Goal: Transaction & Acquisition: Subscribe to service/newsletter

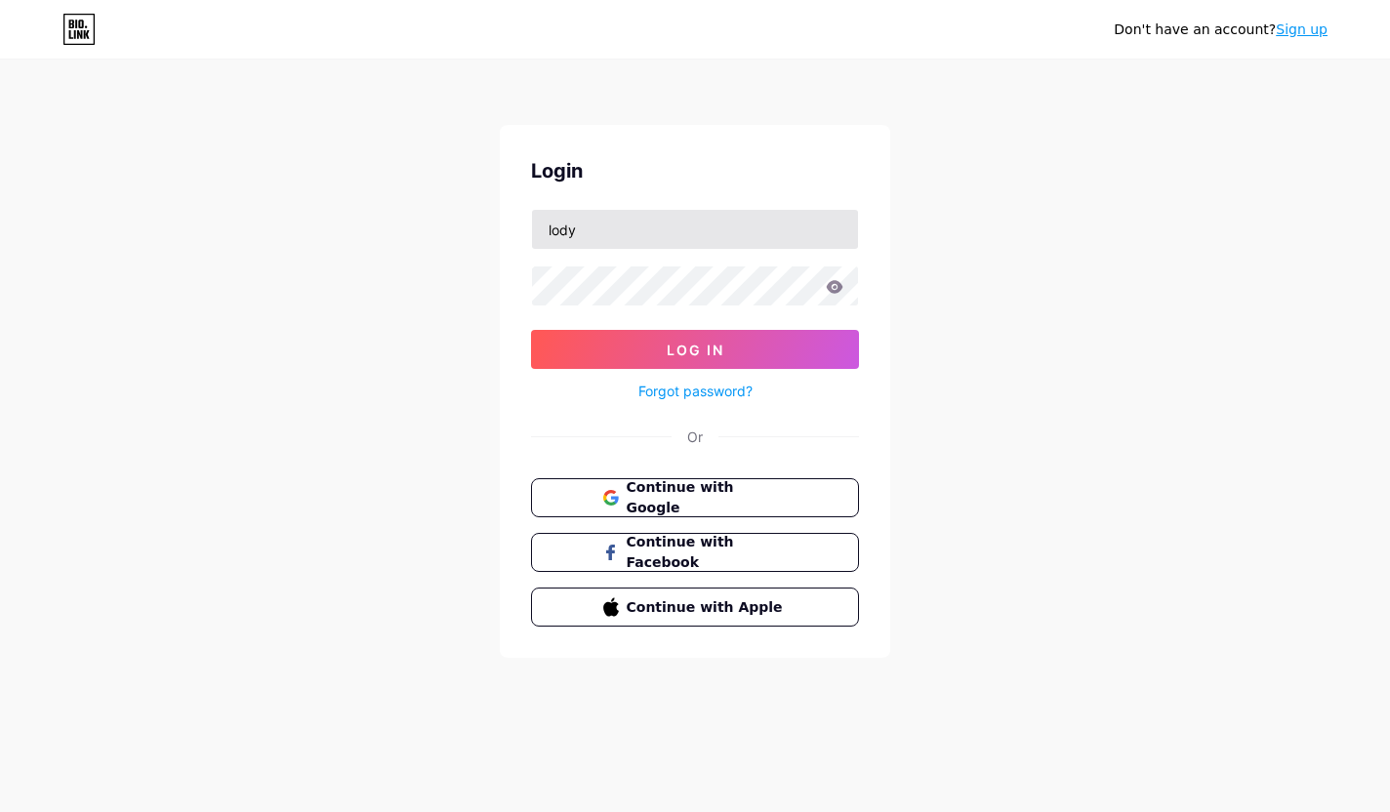
type input "lodys"
click at [637, 223] on input "lodys" at bounding box center [695, 229] width 326 height 39
paste input "[EMAIL_ADDRESS][DOMAIN_NAME]"
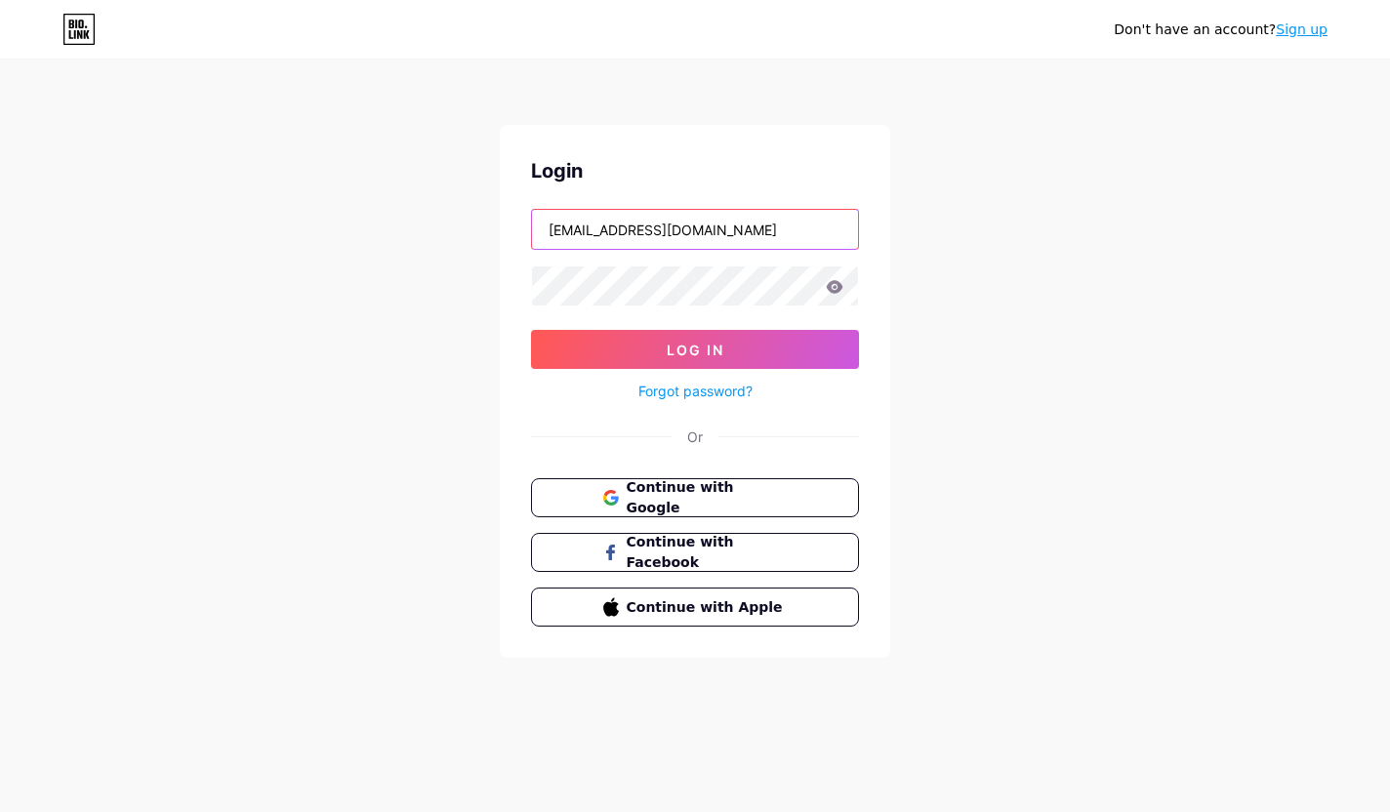
type input "[EMAIL_ADDRESS][DOMAIN_NAME]"
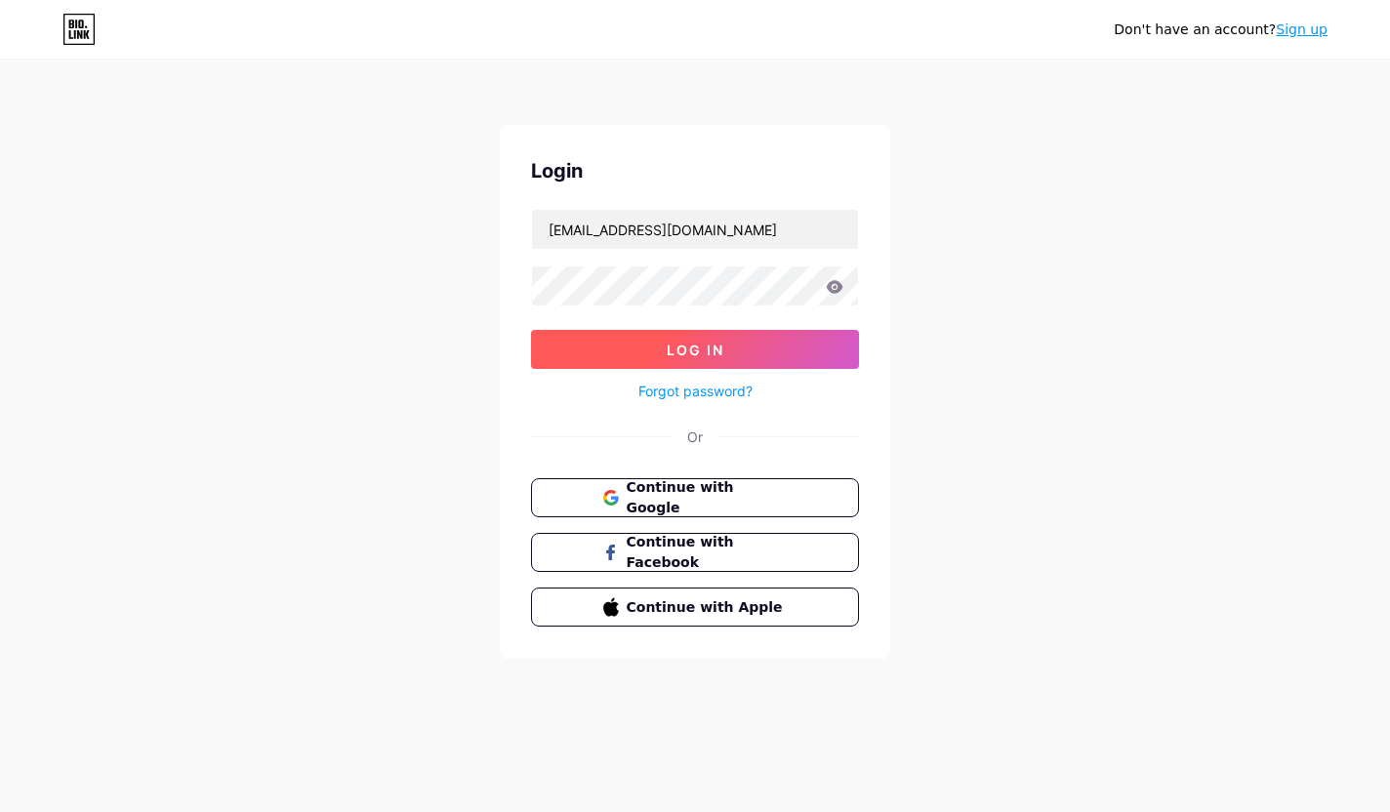
click at [715, 343] on span "Log In" at bounding box center [696, 350] width 58 height 17
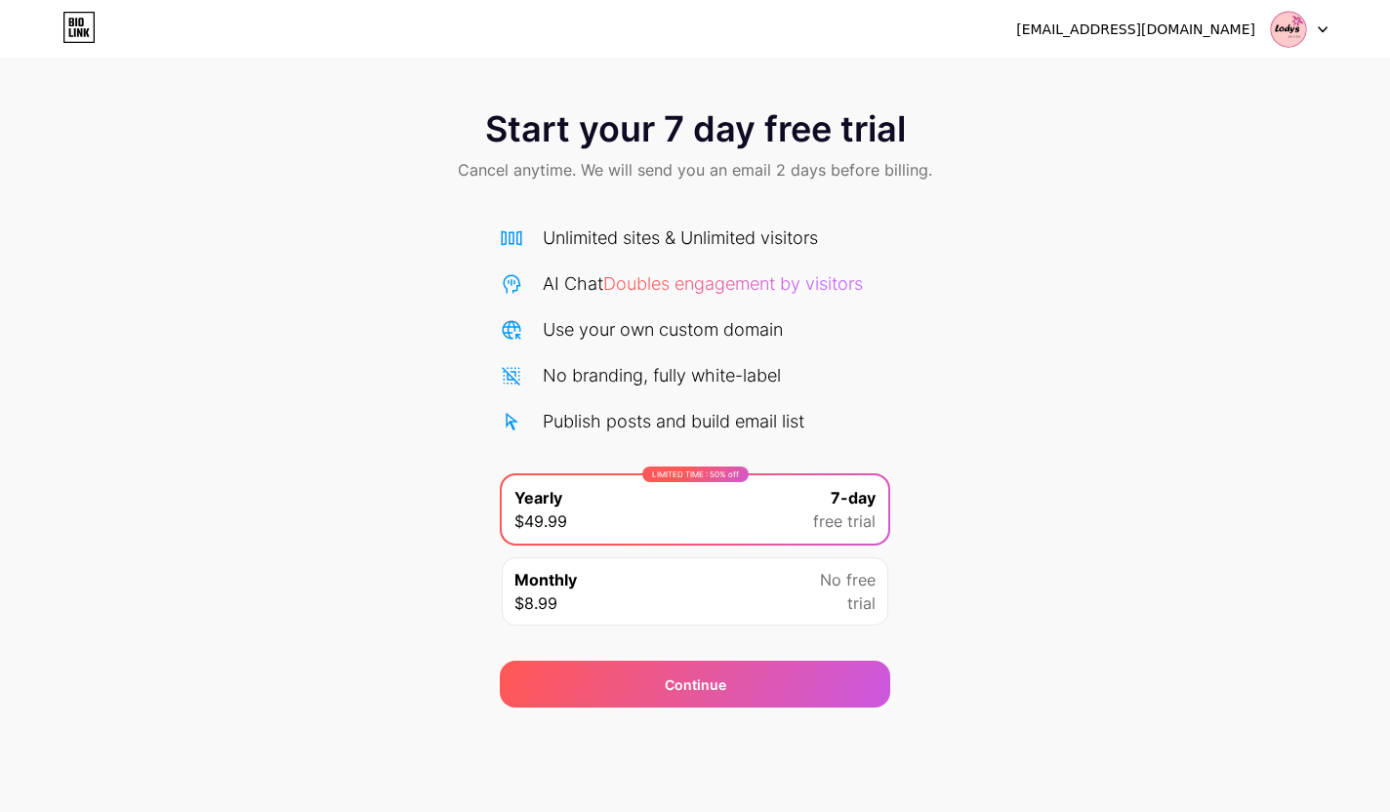
click at [653, 582] on div "Monthly $8.99 No free trial" at bounding box center [695, 591] width 387 height 68
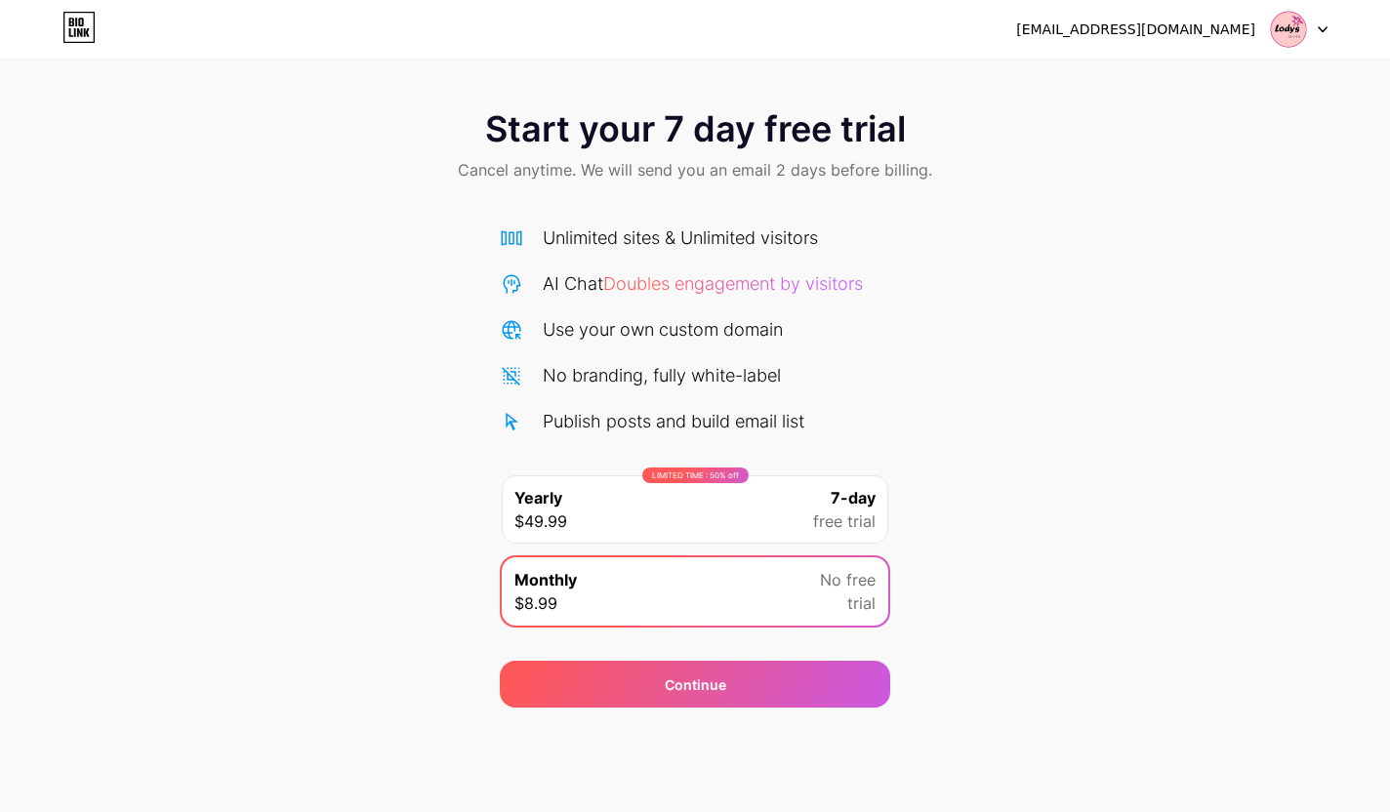
click at [659, 518] on div "LIMITED TIME : 50% off Yearly $49.99 7-day free trial" at bounding box center [695, 509] width 387 height 68
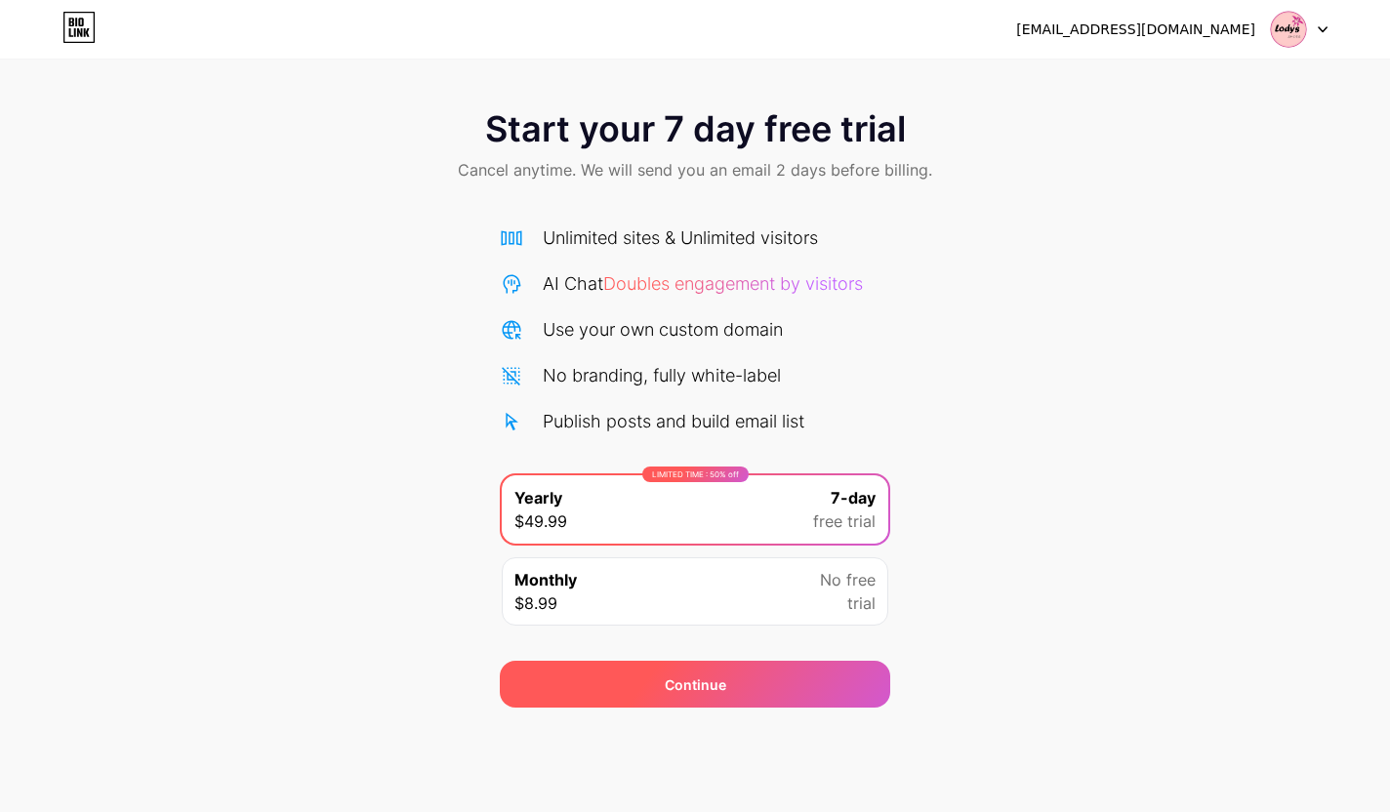
click at [711, 688] on span "Continue" at bounding box center [696, 685] width 62 height 21
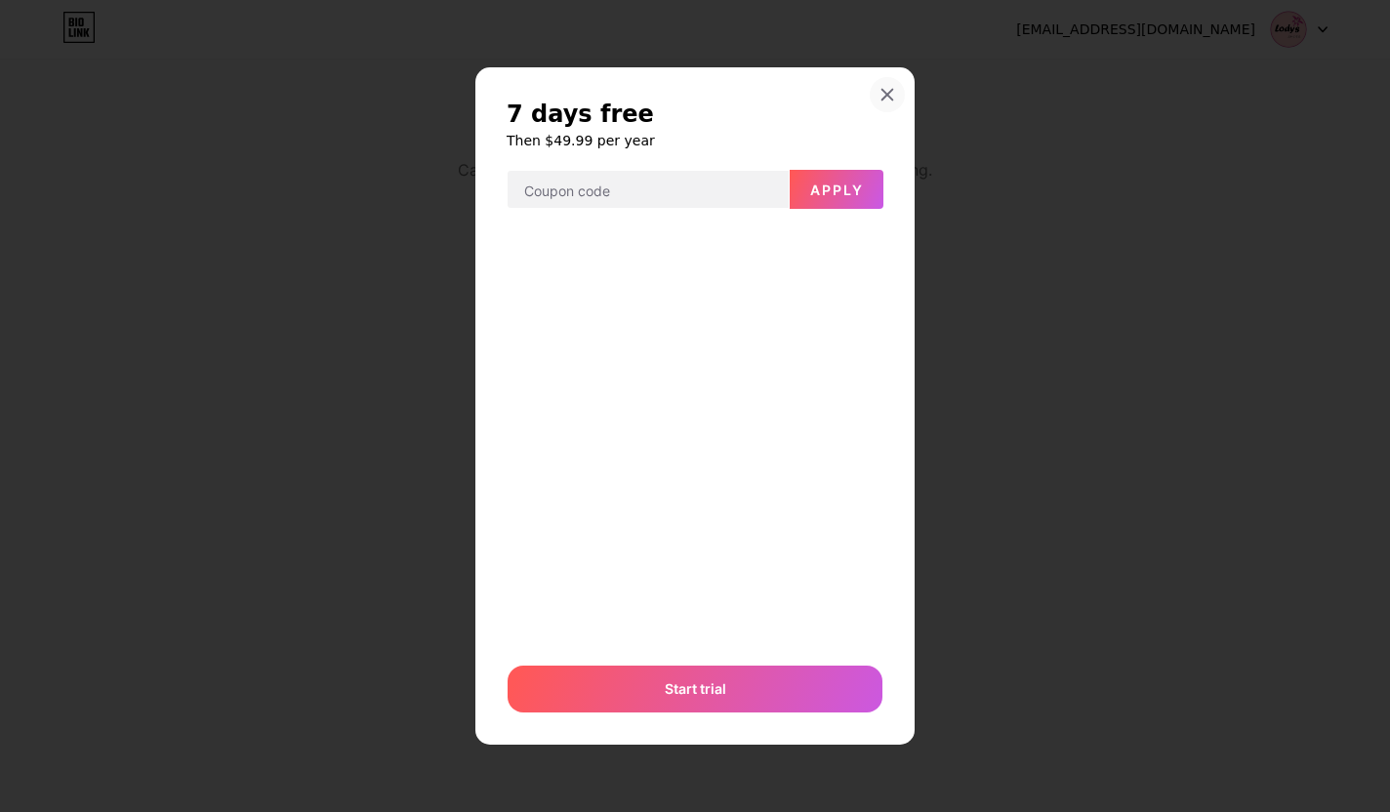
click at [883, 92] on icon at bounding box center [888, 95] width 11 height 11
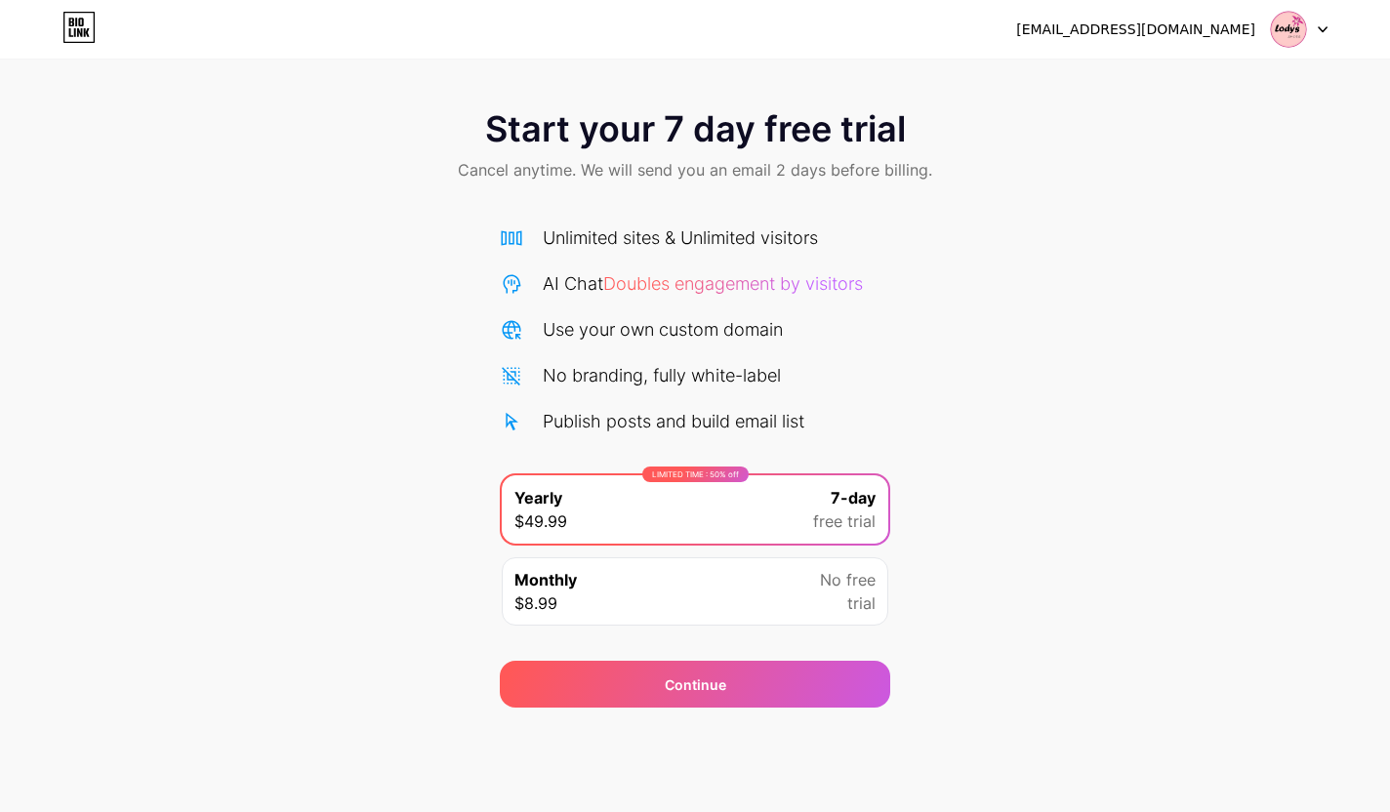
click at [750, 587] on div "Monthly $8.99 No free trial" at bounding box center [695, 591] width 387 height 68
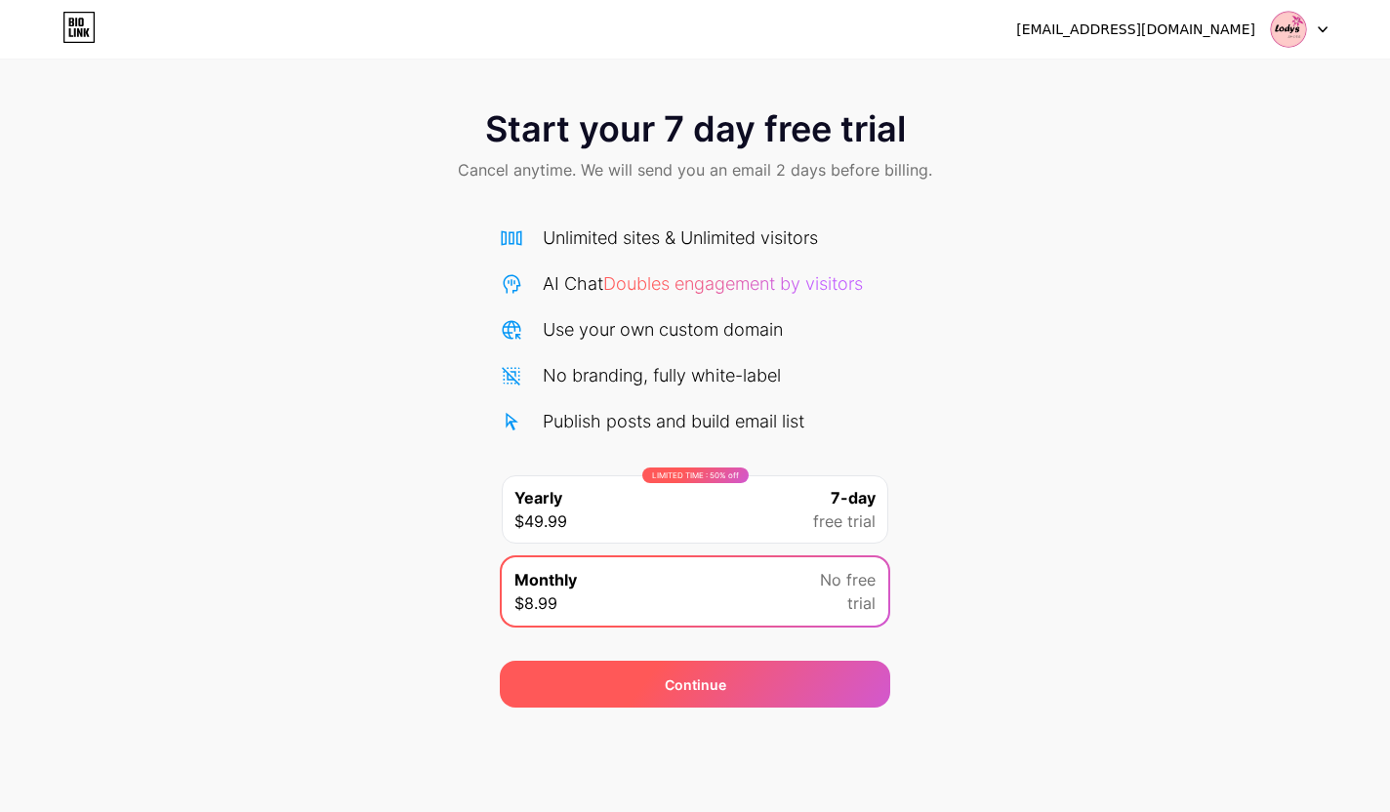
click at [638, 677] on div "Continue" at bounding box center [695, 684] width 390 height 47
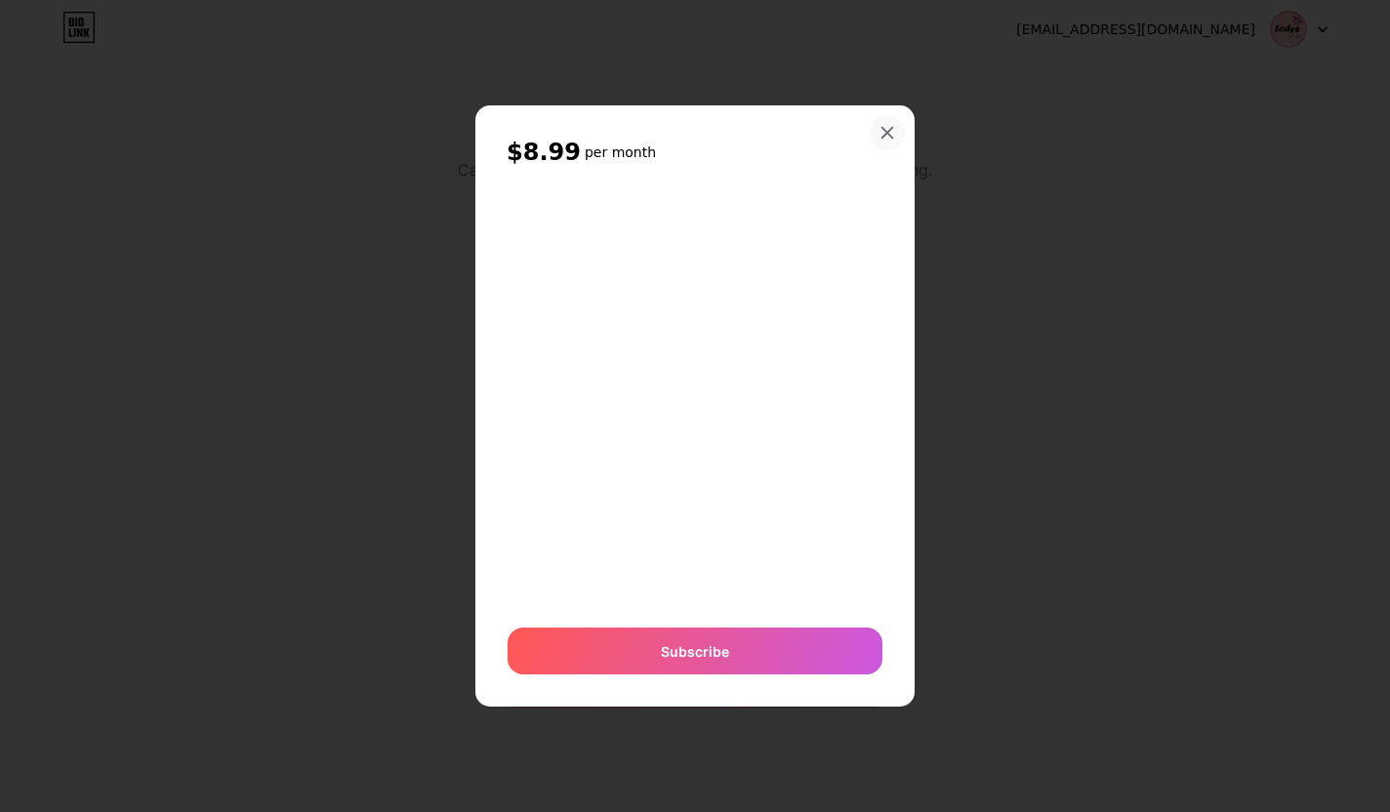
click at [887, 128] on icon at bounding box center [888, 133] width 16 height 16
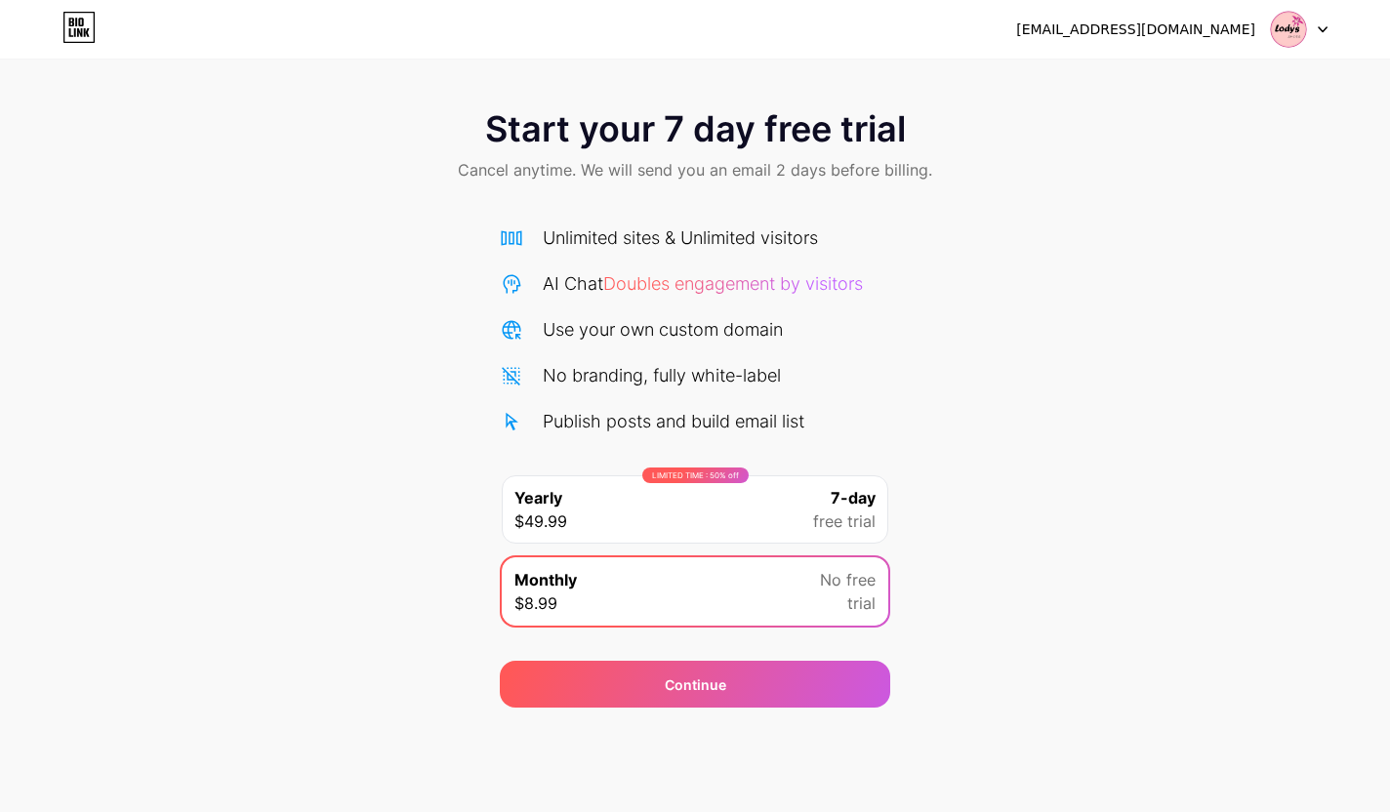
click at [726, 269] on div "Unlimited sites & Unlimited visitors AI Chat Doubles engagement by visitors Use…" at bounding box center [695, 330] width 390 height 210
click at [719, 277] on span "Doubles engagement by visitors" at bounding box center [733, 283] width 260 height 21
drag, startPoint x: 719, startPoint y: 277, endPoint x: 710, endPoint y: 241, distance: 37.2
click at [719, 277] on span "Doubles engagement by visitors" at bounding box center [733, 283] width 260 height 21
click at [711, 238] on div "Unlimited sites & Unlimited visitors" at bounding box center [680, 238] width 275 height 26
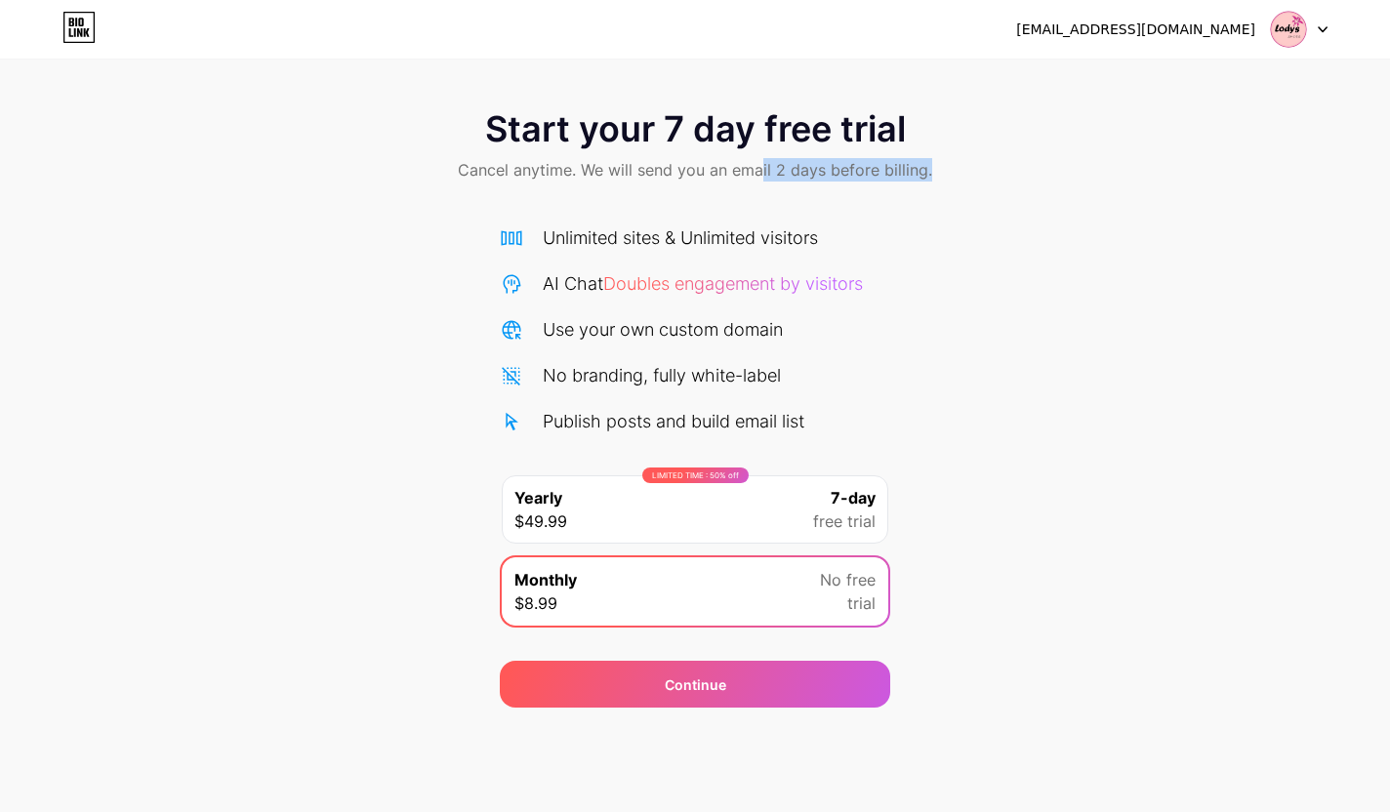
drag, startPoint x: 762, startPoint y: 179, endPoint x: 771, endPoint y: 173, distance: 10.6
click at [764, 177] on span "Cancel anytime. We will send you an email 2 days before billing." at bounding box center [695, 169] width 474 height 23
drag, startPoint x: 903, startPoint y: 133, endPoint x: 1078, endPoint y: 160, distance: 176.9
click at [920, 131] on div "Start your 7 day free trial Cancel anytime. We will send you an email 2 days be…" at bounding box center [695, 147] width 1390 height 115
click at [1151, 222] on div "Start your 7 day free trial Cancel anytime. We will send you an email 2 days be…" at bounding box center [695, 399] width 1390 height 618
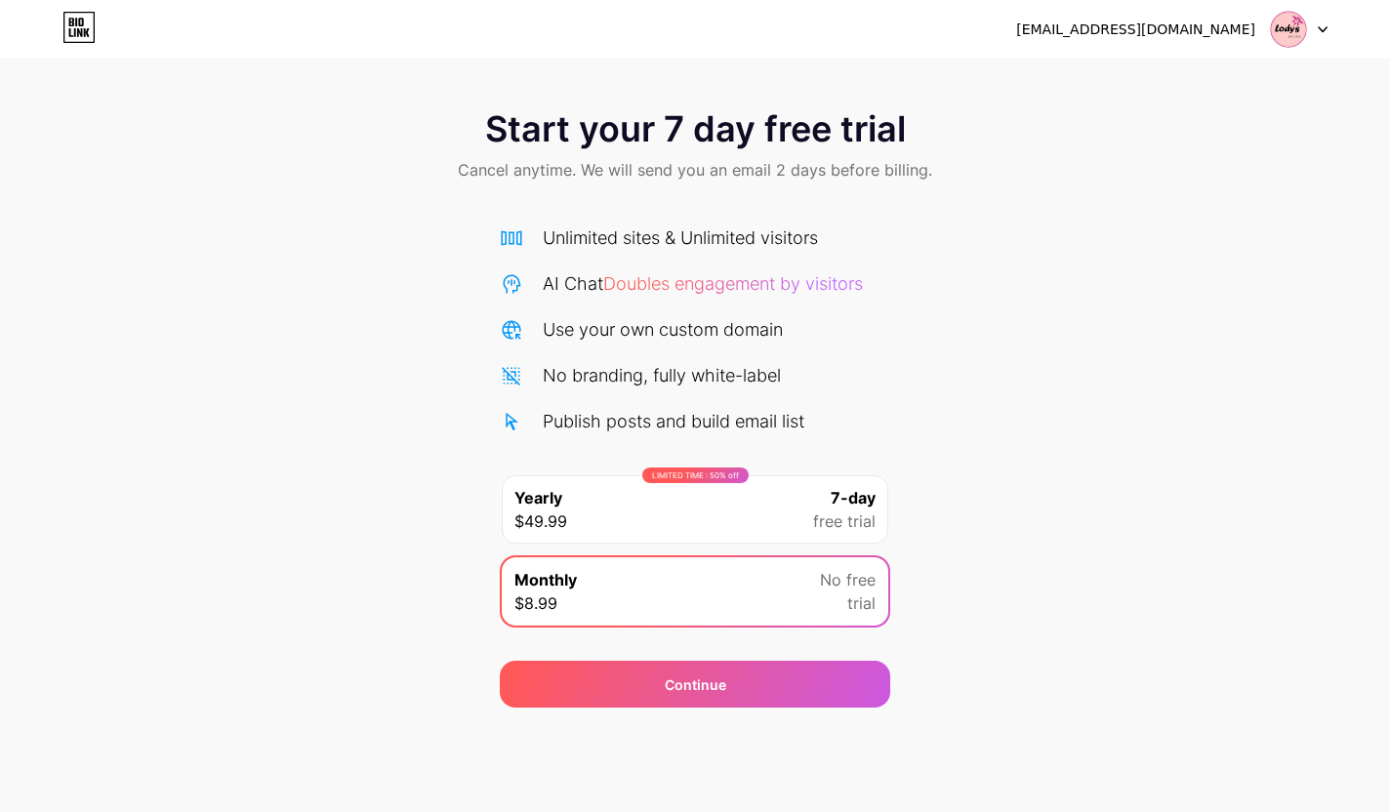
drag, startPoint x: 1190, startPoint y: 408, endPoint x: 1217, endPoint y: 482, distance: 79.1
click at [1196, 456] on div "Start your 7 day free trial Cancel anytime. We will send you an email 2 days be…" at bounding box center [695, 399] width 1390 height 618
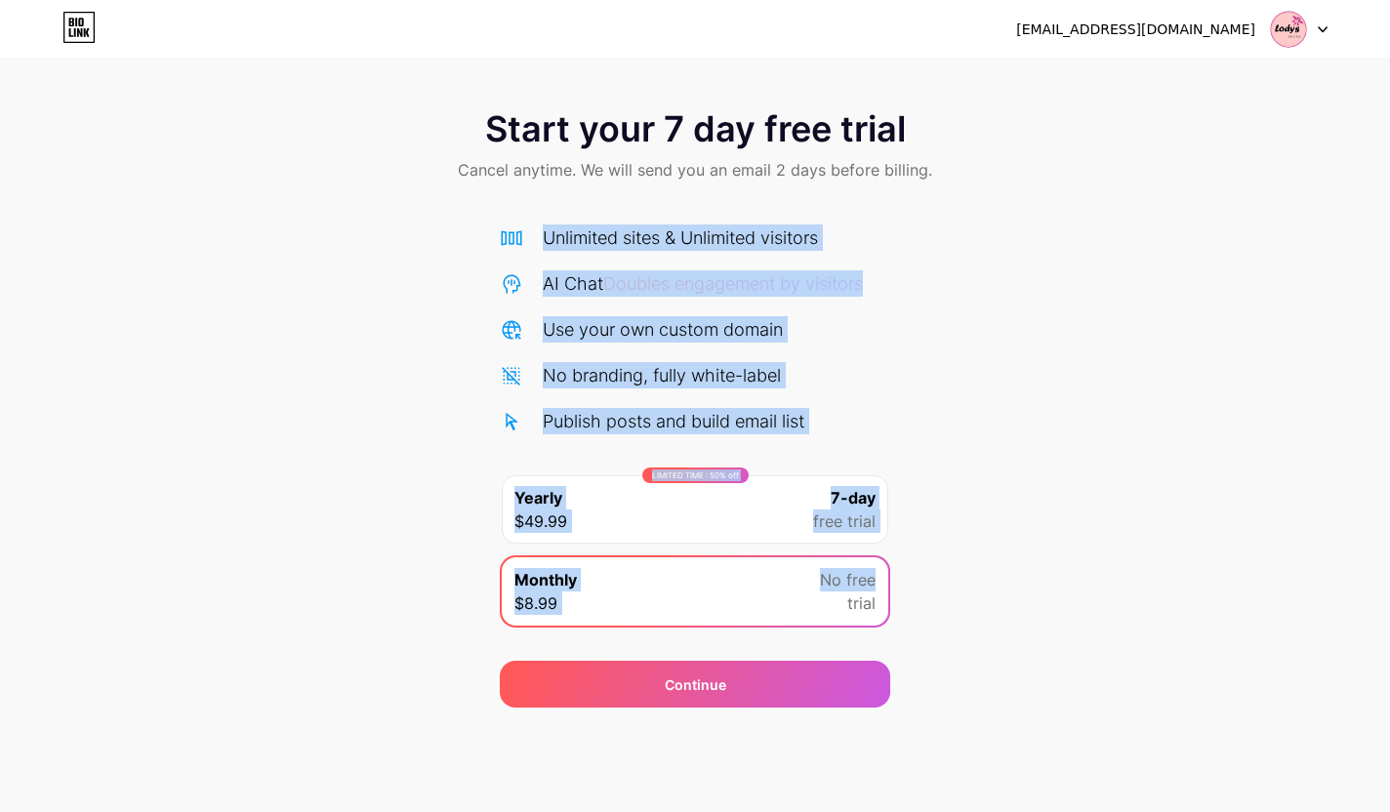
drag, startPoint x: 1258, startPoint y: 550, endPoint x: 1269, endPoint y: 583, distance: 34.9
click at [1269, 582] on div "Start your 7 day free trial Cancel anytime. We will send you an email 2 days be…" at bounding box center [695, 399] width 1390 height 618
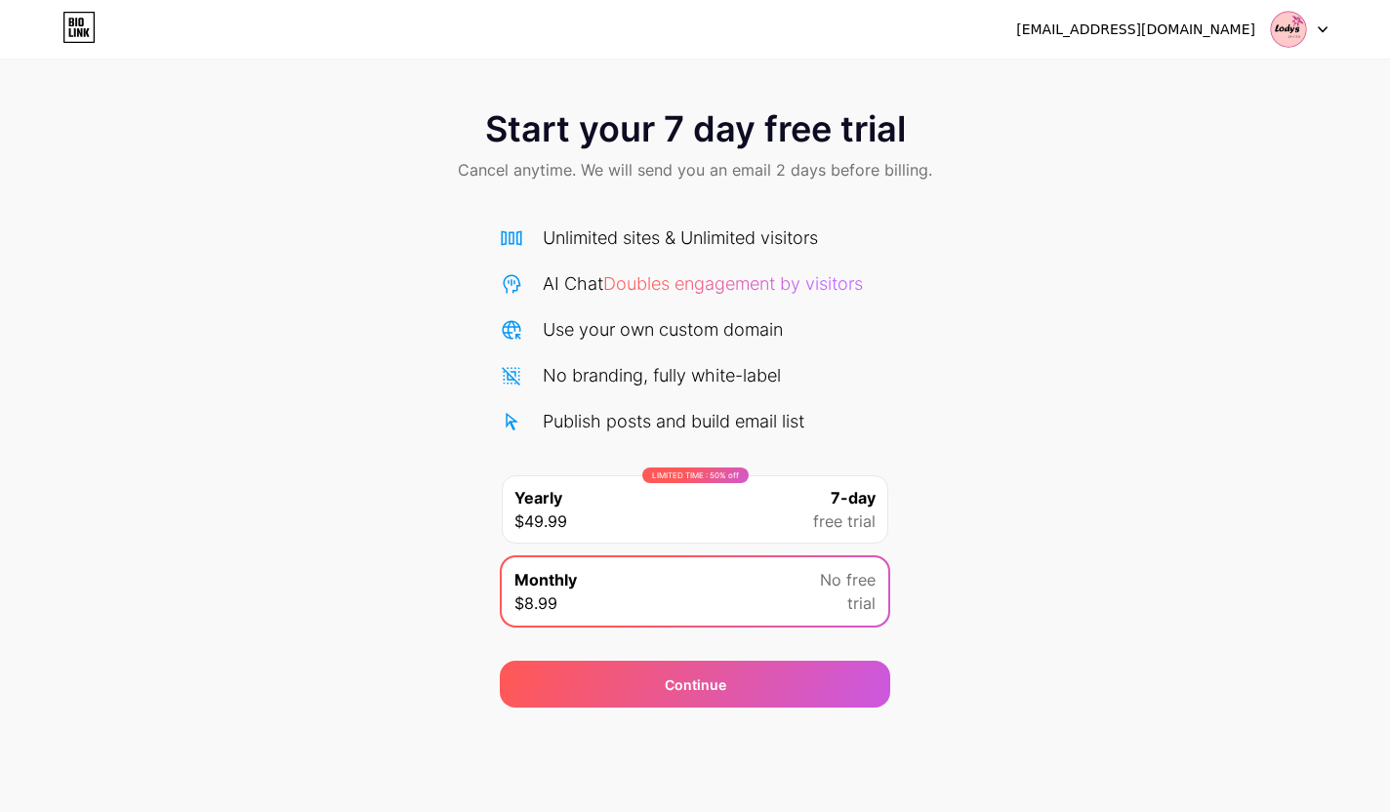
click at [1281, 603] on div "Start your 7 day free trial Cancel anytime. We will send you an email 2 days be…" at bounding box center [695, 399] width 1390 height 618
click at [1295, 704] on div "Start your 7 day free trial Cancel anytime. We will send you an email 2 days be…" at bounding box center [695, 399] width 1390 height 618
drag, startPoint x: 1065, startPoint y: 795, endPoint x: 1050, endPoint y: 795, distance: 14.6
click at [1050, 795] on div "[EMAIL_ADDRESS][DOMAIN_NAME] Logout Link Copied Start your 7 day free trial Can…" at bounding box center [695, 406] width 1390 height 812
drag, startPoint x: 776, startPoint y: 785, endPoint x: 673, endPoint y: 775, distance: 103.9
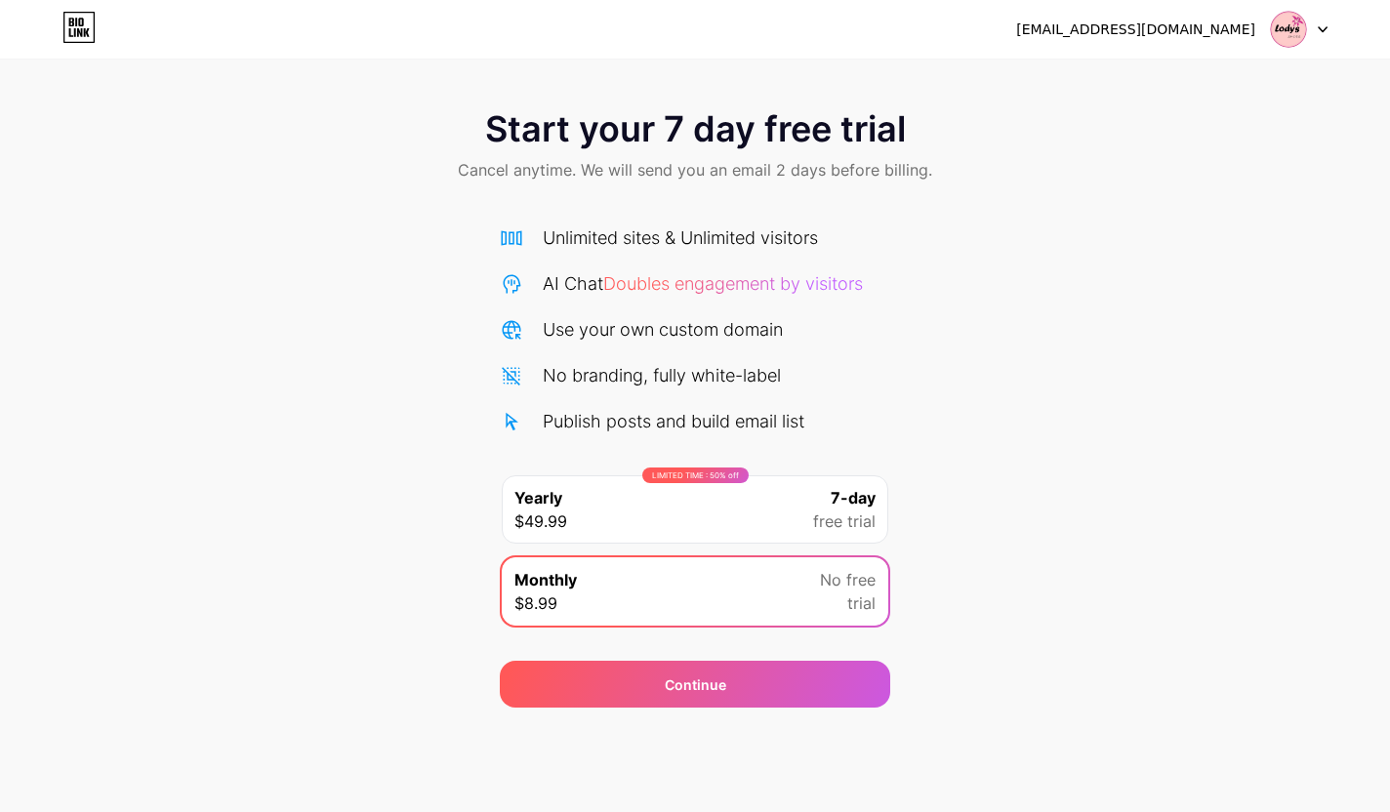
click at [692, 779] on div "[EMAIL_ADDRESS][DOMAIN_NAME] Logout Link Copied Start your 7 day free trial Can…" at bounding box center [695, 406] width 1390 height 812
click at [399, 728] on div "[EMAIL_ADDRESS][DOMAIN_NAME] Logout Link Copied Start your 7 day free trial Can…" at bounding box center [695, 406] width 1390 height 812
drag, startPoint x: 216, startPoint y: 709, endPoint x: 174, endPoint y: 515, distance: 197.8
click at [216, 708] on div "[EMAIL_ADDRESS][DOMAIN_NAME] Logout Link Copied Start your 7 day free trial Can…" at bounding box center [695, 406] width 1390 height 812
click at [174, 441] on div "Start your 7 day free trial Cancel anytime. We will send you an email 2 days be…" at bounding box center [695, 399] width 1390 height 618
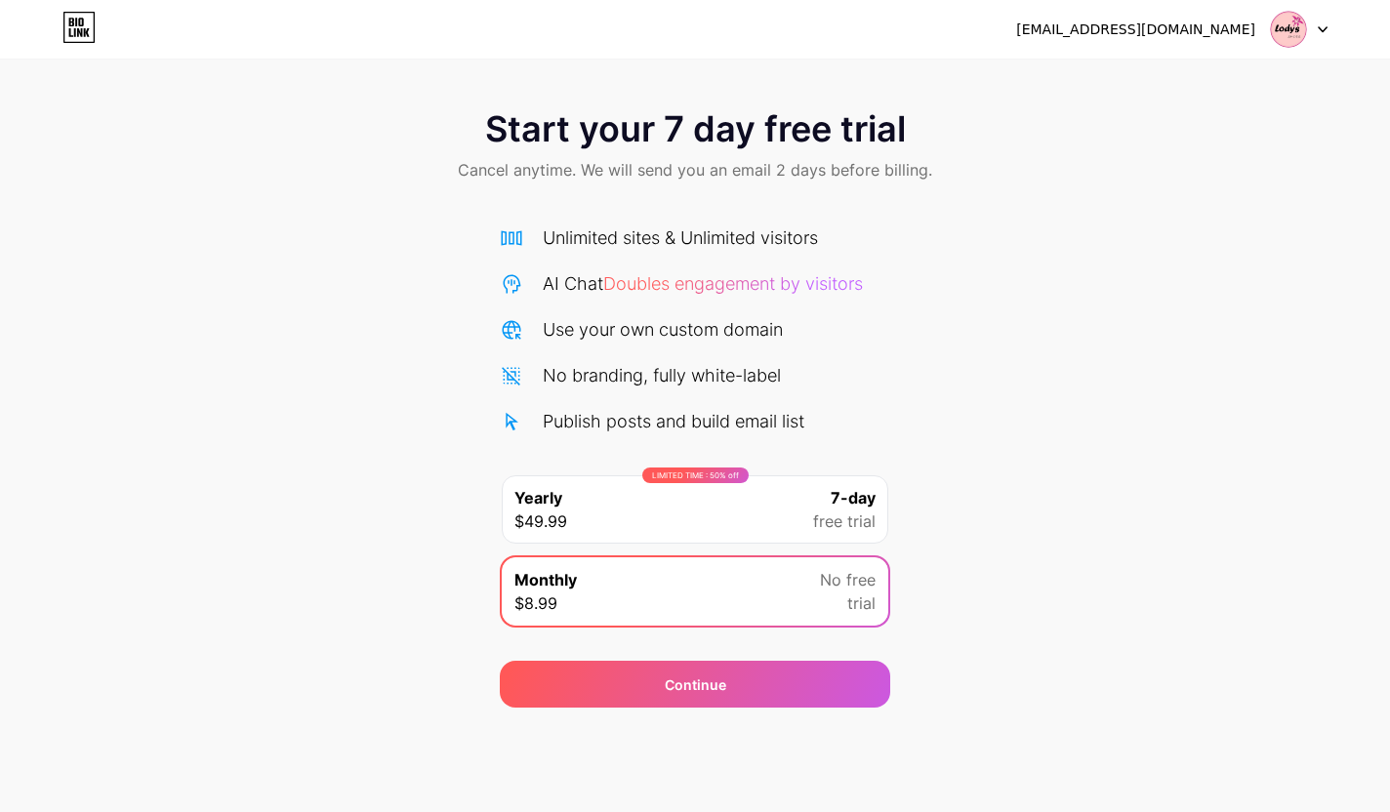
click at [68, 70] on div "Start your 7 day free trial Cancel anytime. We will send you an email 2 days be…" at bounding box center [695, 354] width 1390 height 708
click at [84, 28] on icon at bounding box center [78, 27] width 33 height 31
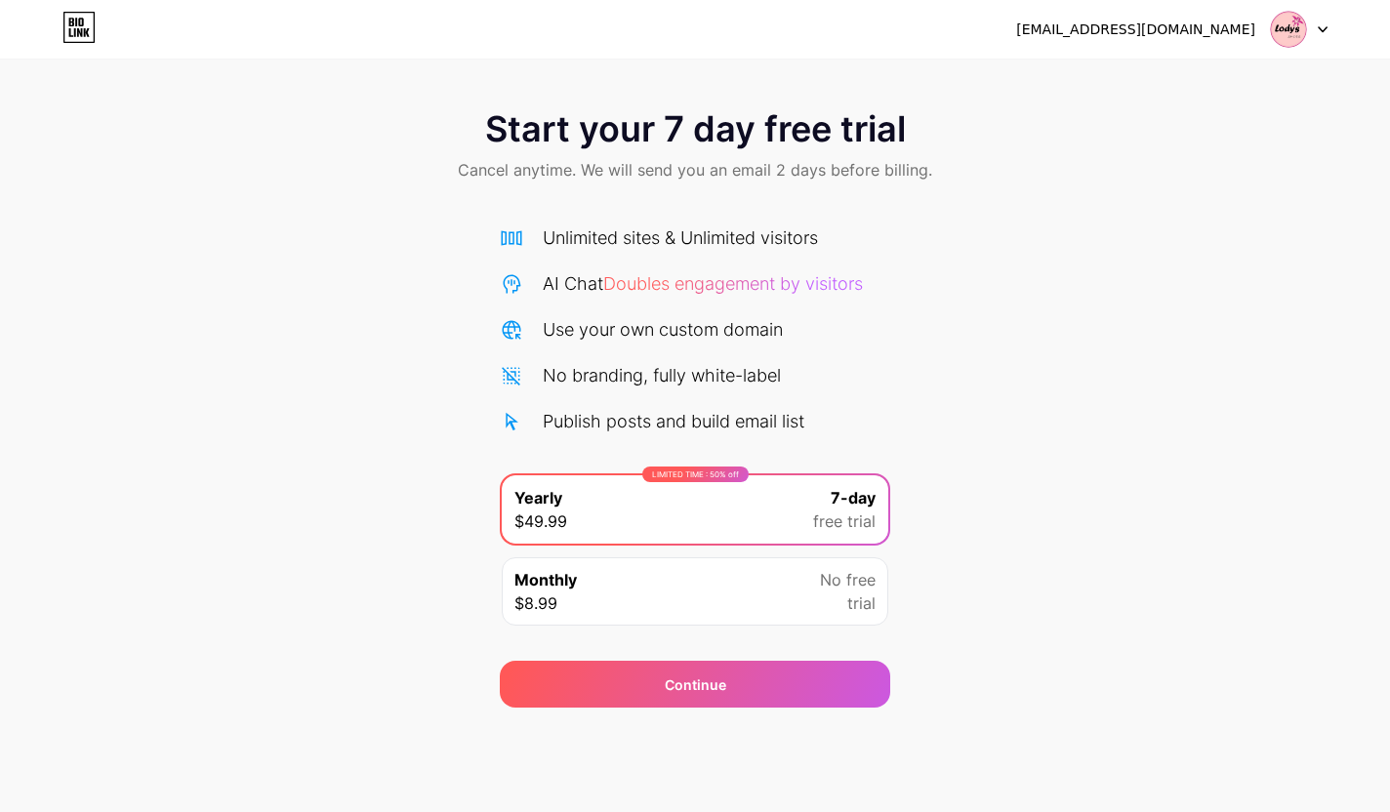
click at [969, 166] on div "Start your 7 day free trial Cancel anytime. We will send you an email 2 days be…" at bounding box center [695, 147] width 1390 height 115
click at [718, 259] on div "Unlimited sites & Unlimited visitors AI Chat Doubles engagement by visitors Use…" at bounding box center [695, 330] width 390 height 210
click at [704, 328] on div "Use your own custom domain" at bounding box center [663, 329] width 240 height 26
click at [666, 381] on div "No branding, fully white-label" at bounding box center [662, 375] width 238 height 26
drag, startPoint x: 663, startPoint y: 363, endPoint x: 666, endPoint y: 390, distance: 26.5
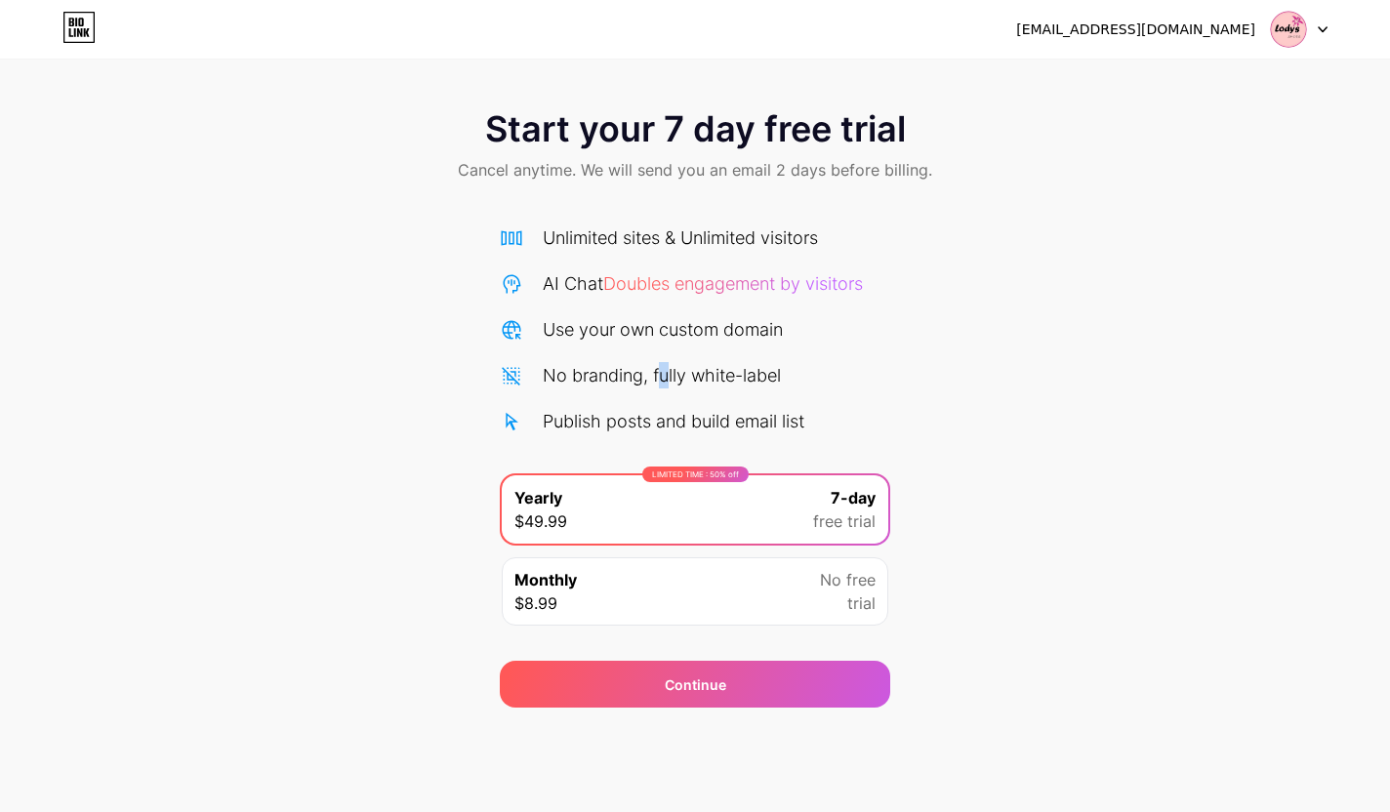
click at [663, 362] on div "No branding, fully white-label" at bounding box center [662, 375] width 238 height 26
click at [689, 418] on div "Publish posts and build email list" at bounding box center [674, 421] width 262 height 26
click at [689, 417] on div "Publish posts and build email list" at bounding box center [674, 421] width 262 height 26
click at [699, 382] on div "No branding, fully white-label" at bounding box center [662, 375] width 238 height 26
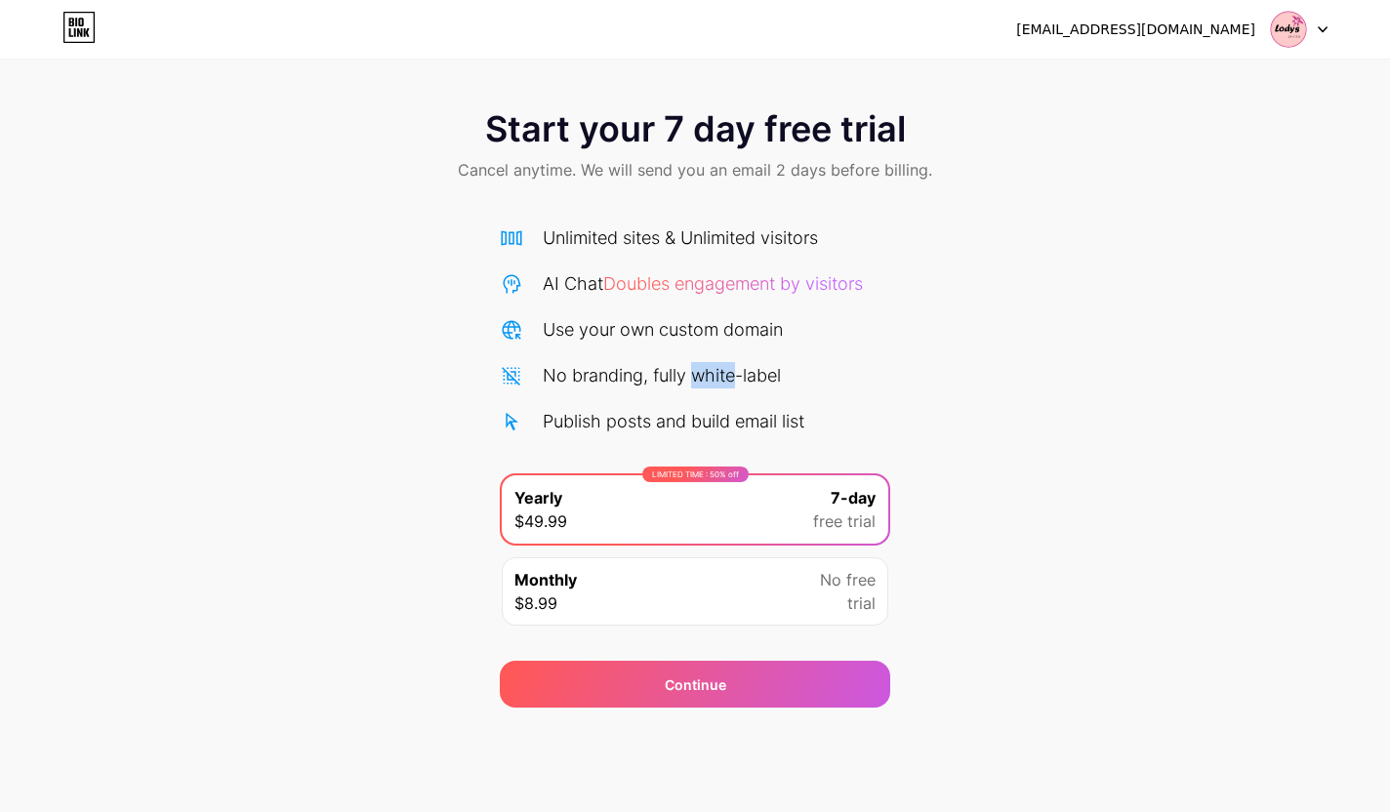
drag, startPoint x: 700, startPoint y: 382, endPoint x: 703, endPoint y: 371, distance: 11.1
click at [701, 379] on div "No branding, fully white-label" at bounding box center [662, 375] width 238 height 26
click at [720, 225] on div "Unlimited sites & Unlimited visitors" at bounding box center [680, 238] width 275 height 26
click at [728, 269] on div "Unlimited sites & Unlimited visitors AI Chat Doubles engagement by visitors Use…" at bounding box center [695, 330] width 390 height 210
click at [726, 274] on span "Doubles engagement by visitors" at bounding box center [733, 283] width 260 height 21
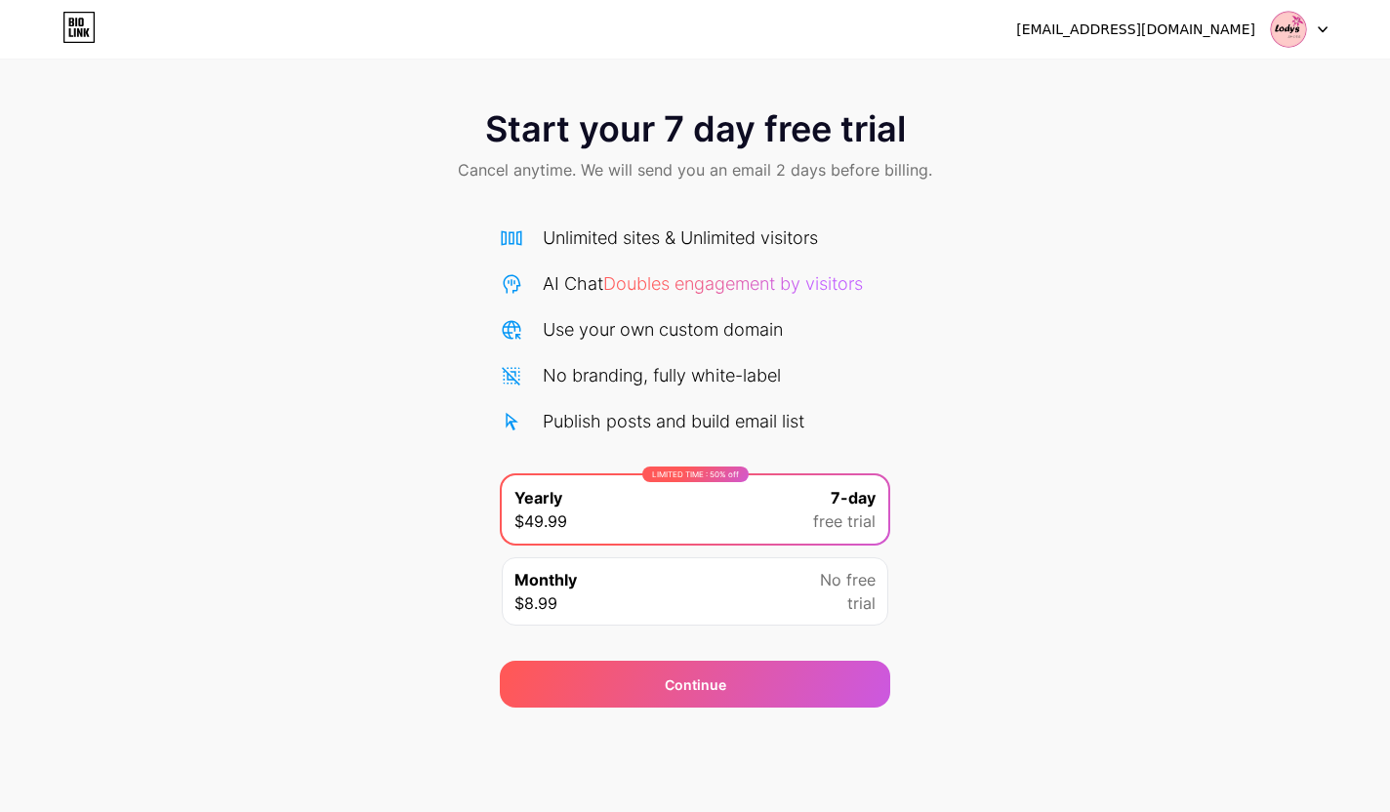
click at [633, 291] on span "Doubles engagement by visitors" at bounding box center [733, 283] width 260 height 21
click at [557, 284] on div "AI Chat Doubles engagement by visitors" at bounding box center [703, 283] width 320 height 26
click at [684, 198] on div "Start your 7 day free trial Cancel anytime. We will send you an email 2 days be…" at bounding box center [695, 147] width 1390 height 115
click at [674, 154] on div "Start your 7 day free trial Cancel anytime. We will send you an email 2 days be…" at bounding box center [695, 147] width 1390 height 115
click at [673, 140] on span "Start your 7 day free trial" at bounding box center [695, 128] width 421 height 39
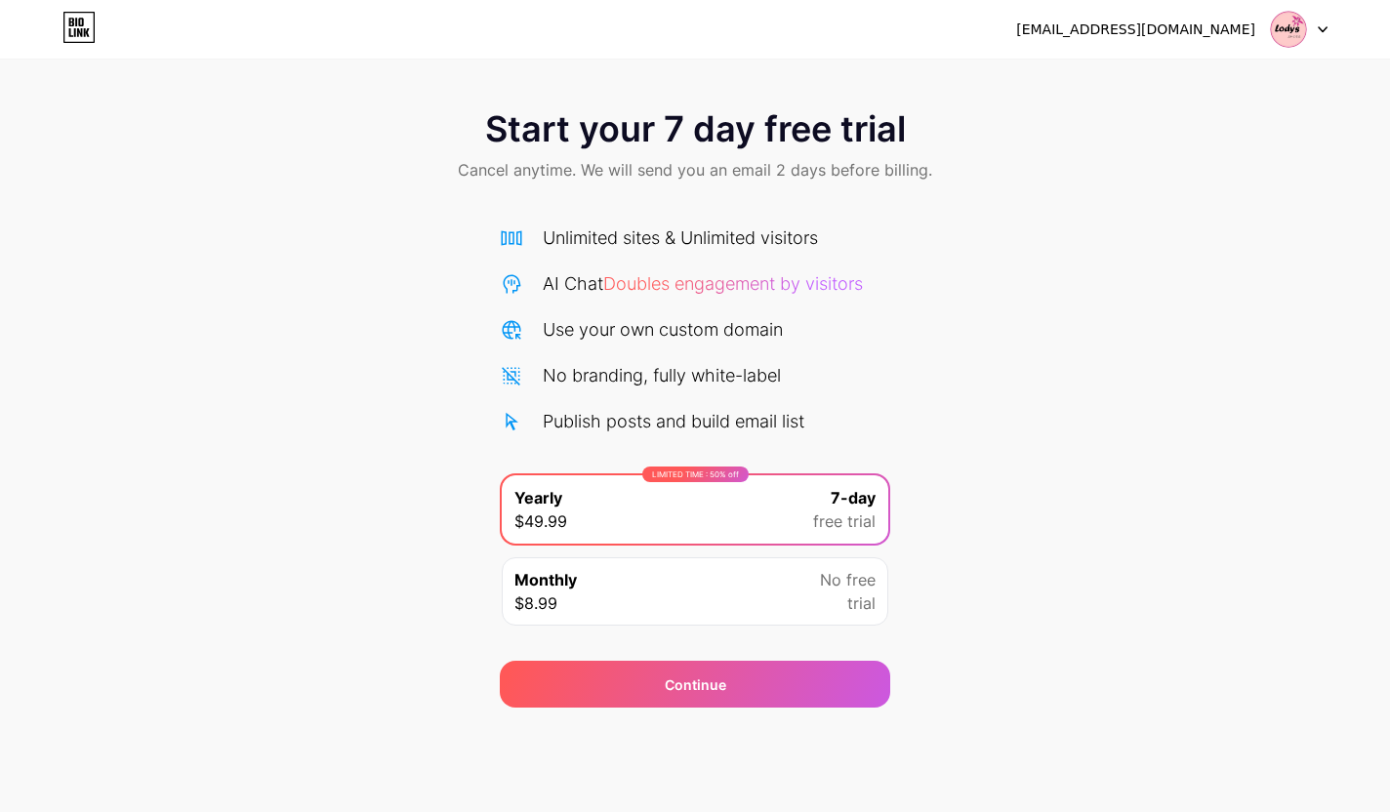
click at [570, 124] on span "Start your 7 day free trial" at bounding box center [695, 128] width 421 height 39
click at [509, 169] on span "Cancel anytime. We will send you an email 2 days before billing." at bounding box center [695, 169] width 474 height 23
click at [534, 166] on span "Cancel anytime. We will send you an email 2 days before billing." at bounding box center [695, 169] width 474 height 23
click at [535, 165] on span "Cancel anytime. We will send you an email 2 days before billing." at bounding box center [695, 169] width 474 height 23
click at [818, 436] on div "Unlimited sites & Unlimited visitors AI Chat Doubles engagement by visitors Use…" at bounding box center [695, 431] width 390 height 413
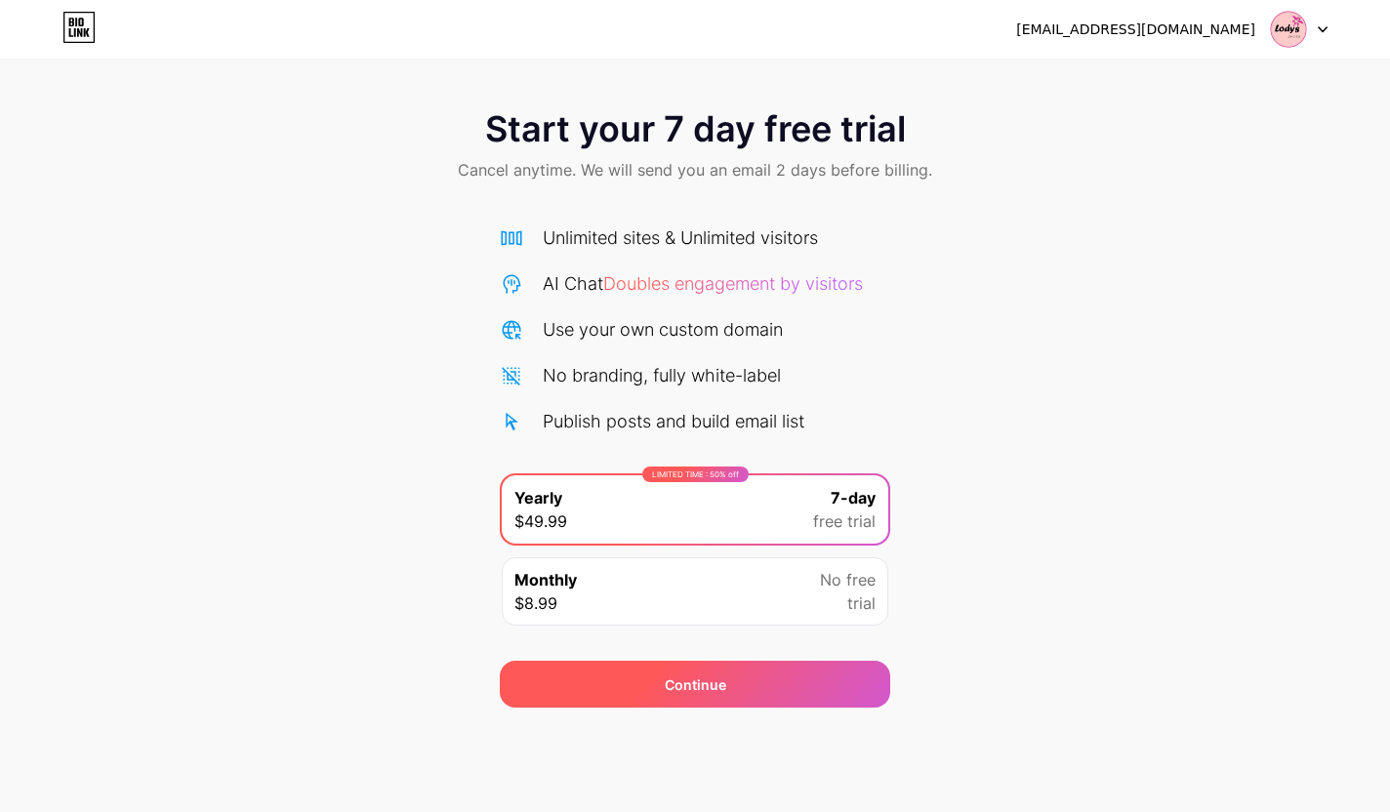
click at [768, 681] on div "Continue" at bounding box center [695, 684] width 390 height 47
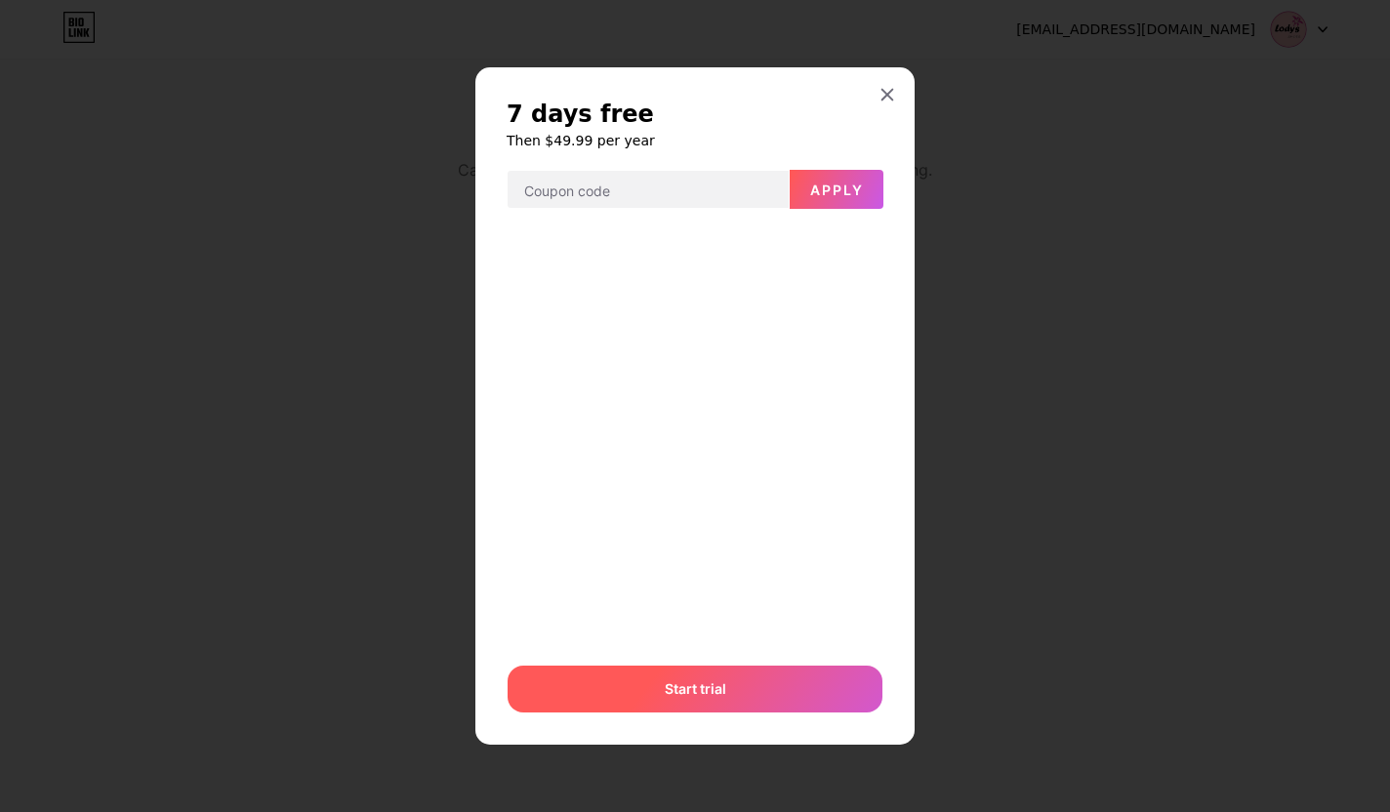
click at [732, 693] on div "Start trial" at bounding box center [695, 689] width 375 height 47
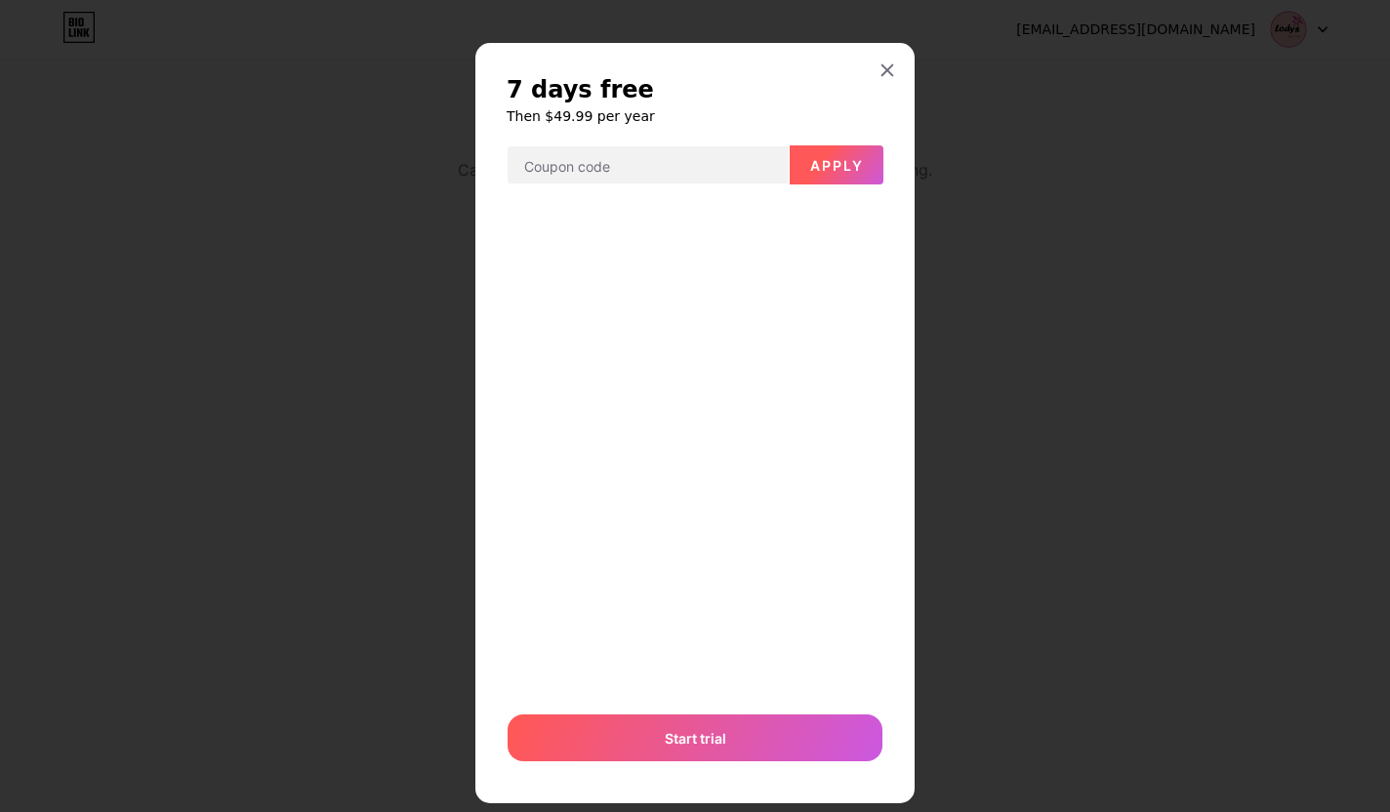
click at [831, 172] on span "Apply" at bounding box center [837, 165] width 54 height 17
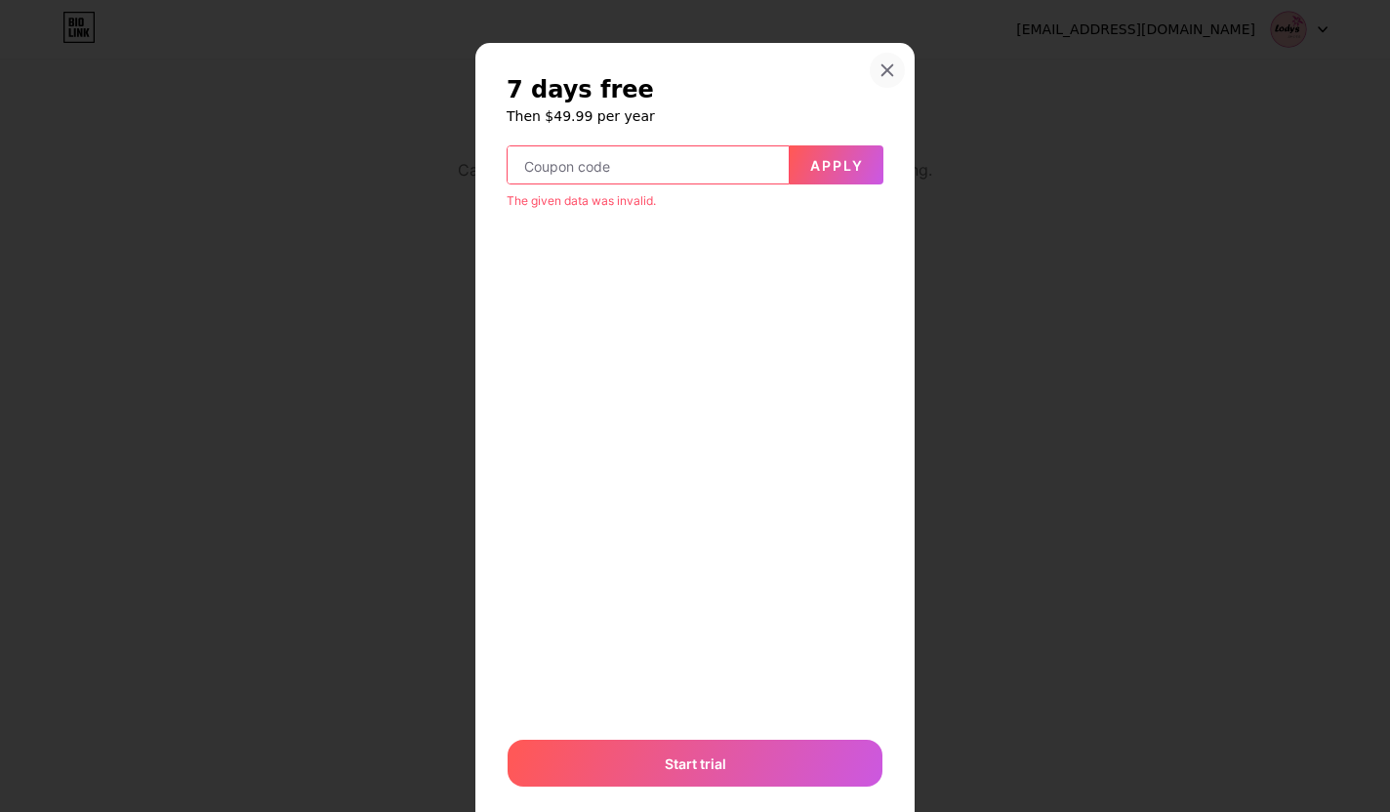
click at [880, 73] on icon at bounding box center [888, 70] width 16 height 16
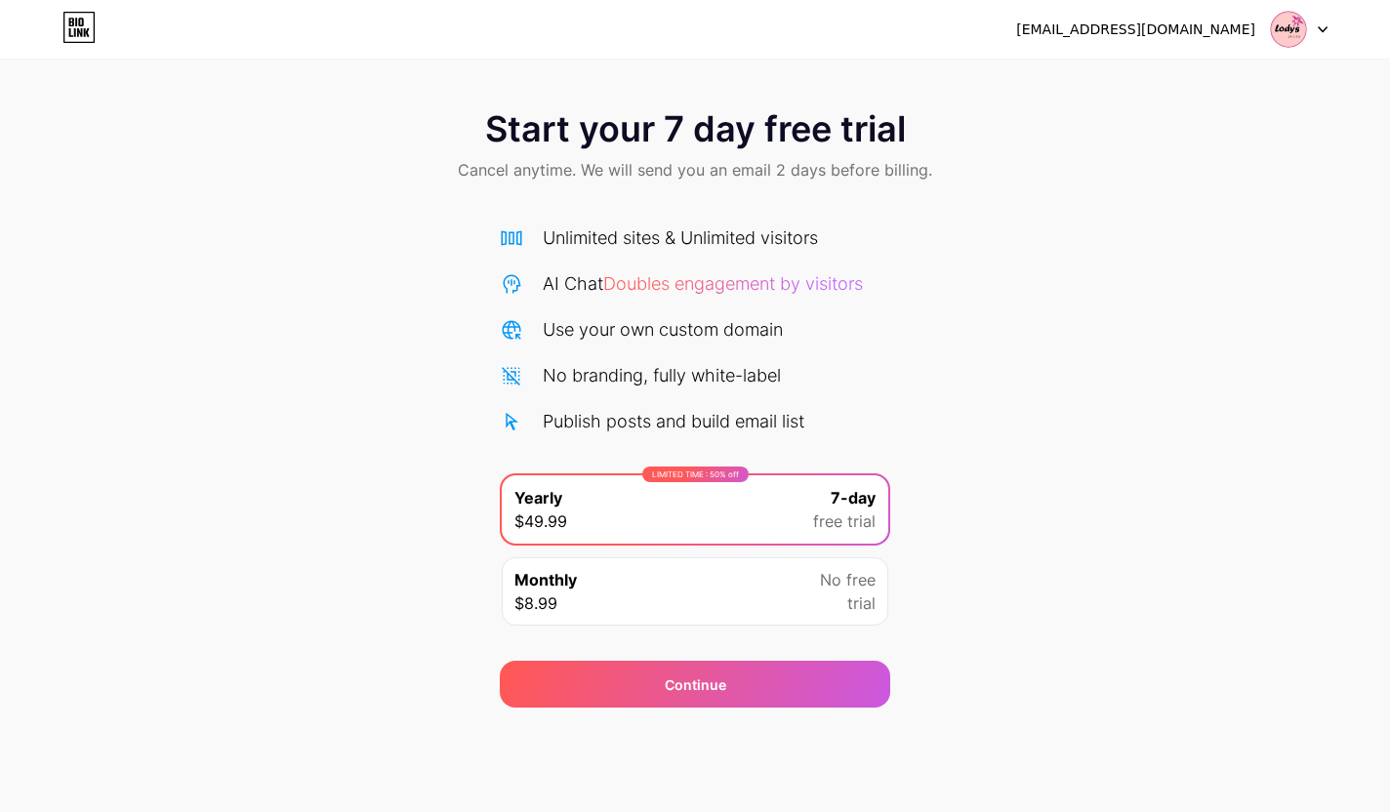
click at [793, 576] on div "Monthly $8.99 No free trial" at bounding box center [695, 591] width 387 height 68
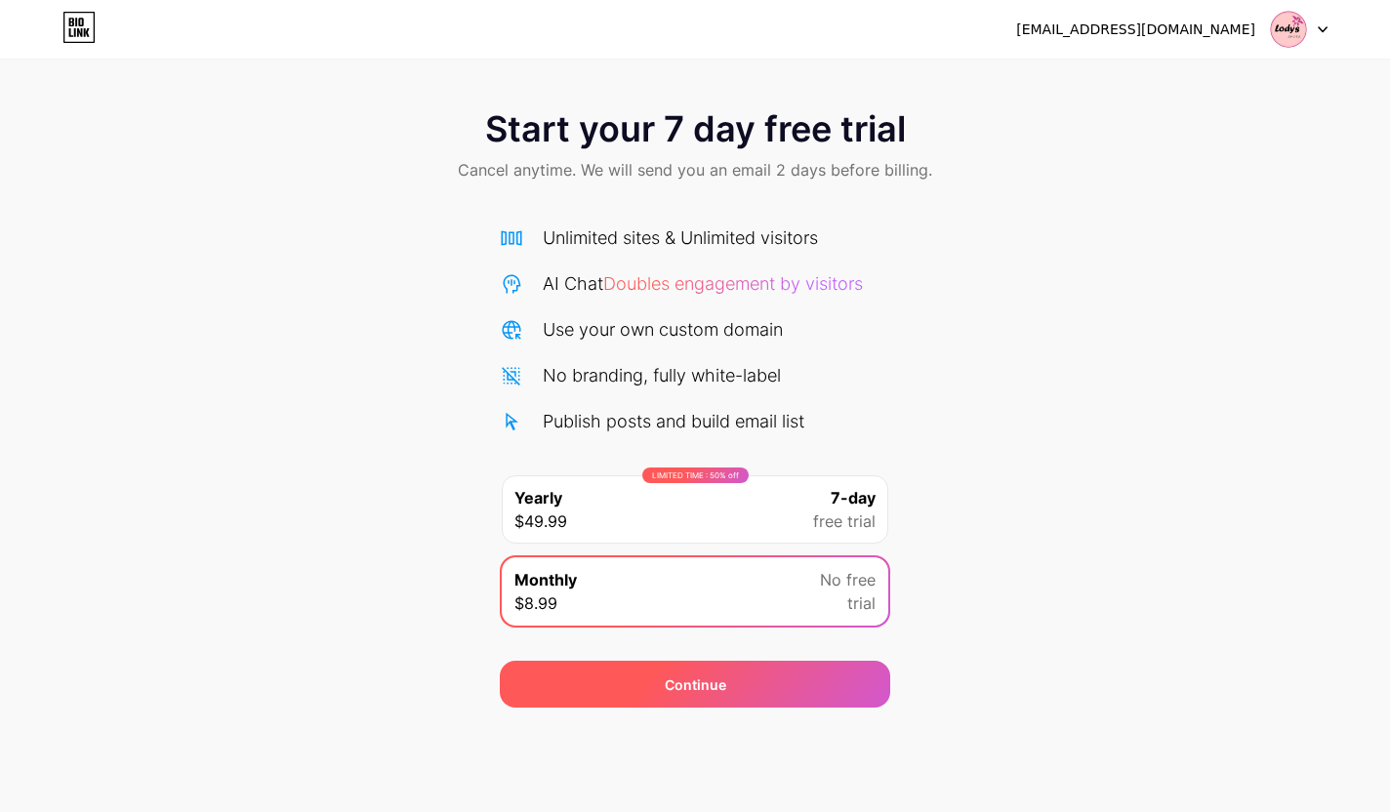
click at [798, 673] on div "Continue" at bounding box center [695, 684] width 390 height 47
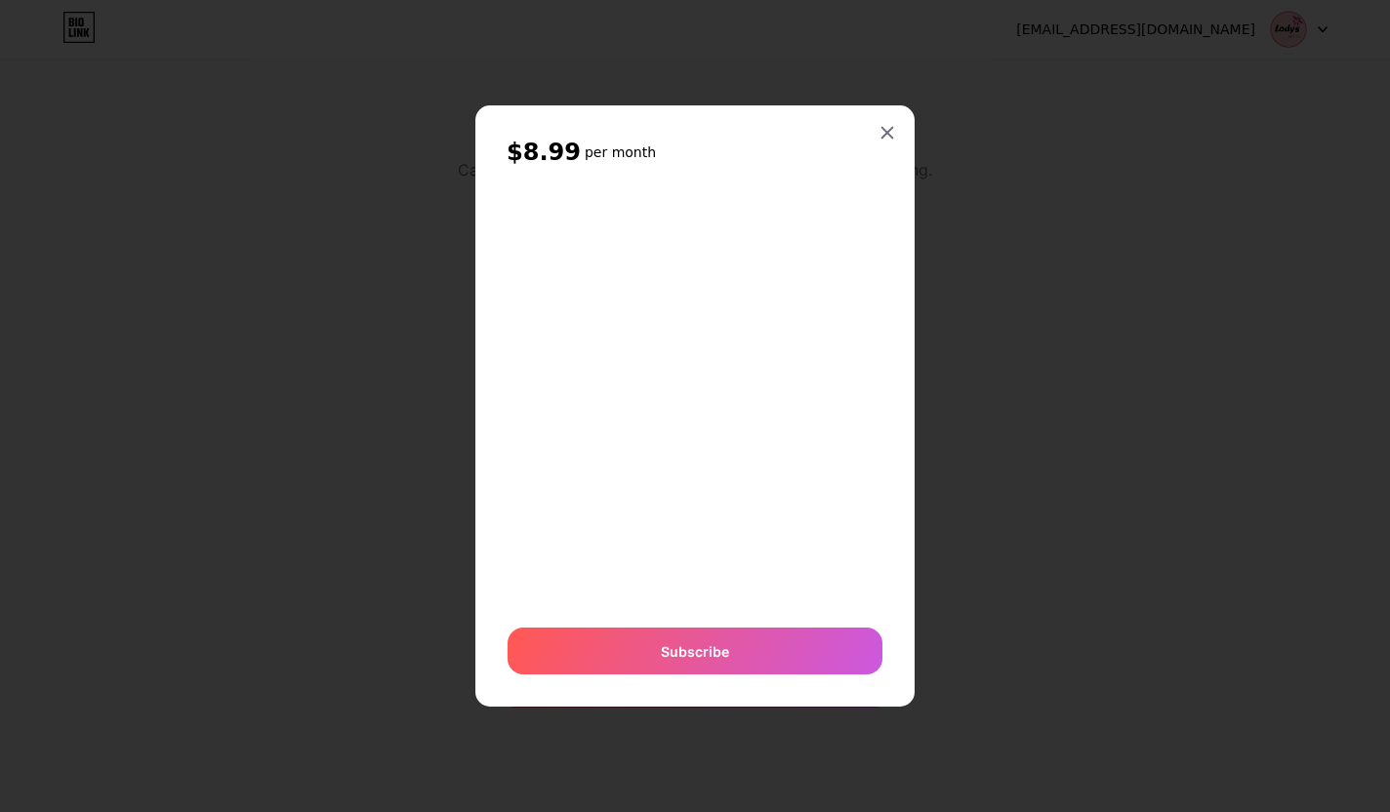
drag, startPoint x: 770, startPoint y: 663, endPoint x: 802, endPoint y: 617, distance: 56.1
click at [771, 662] on div "Subscribe" at bounding box center [695, 651] width 375 height 47
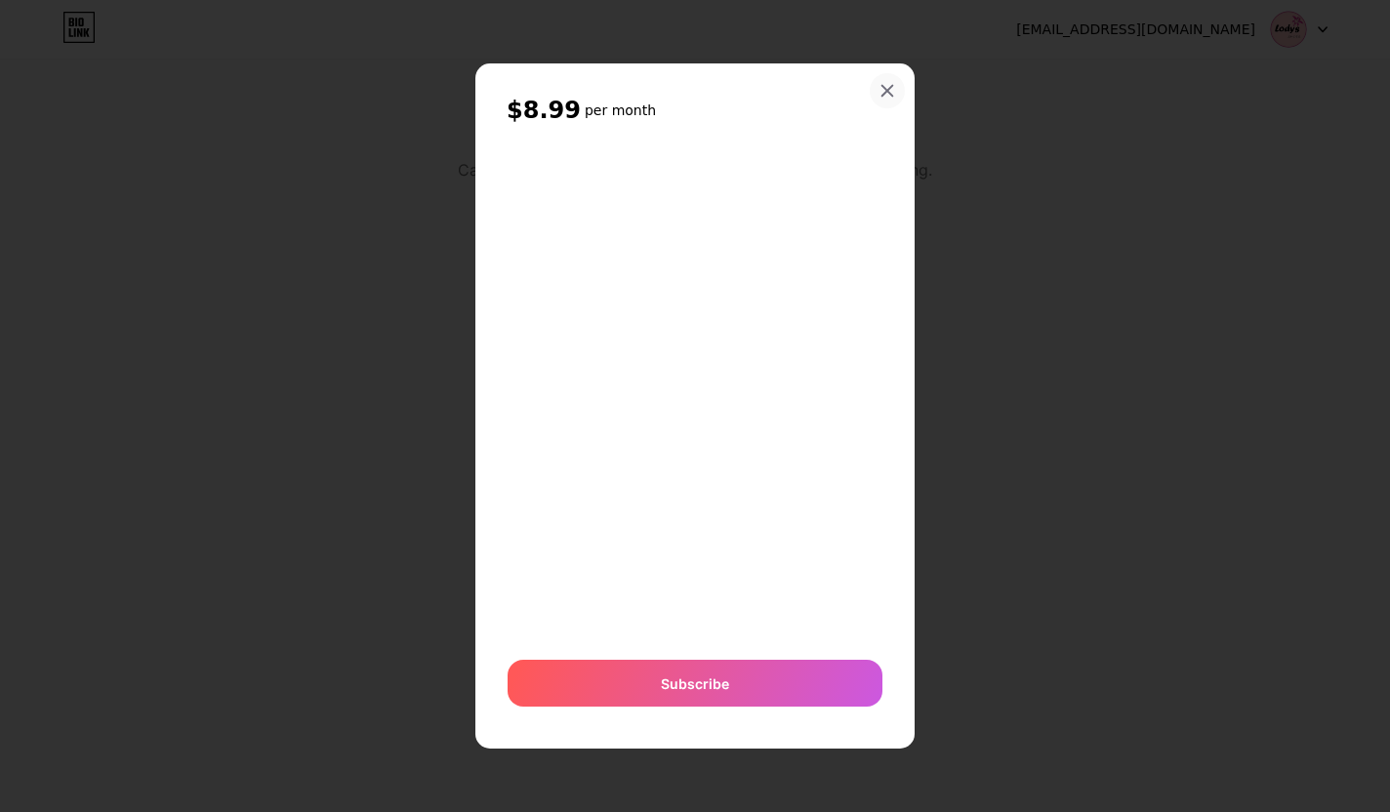
click at [895, 95] on div at bounding box center [887, 90] width 35 height 35
